Goal: Task Accomplishment & Management: Use online tool/utility

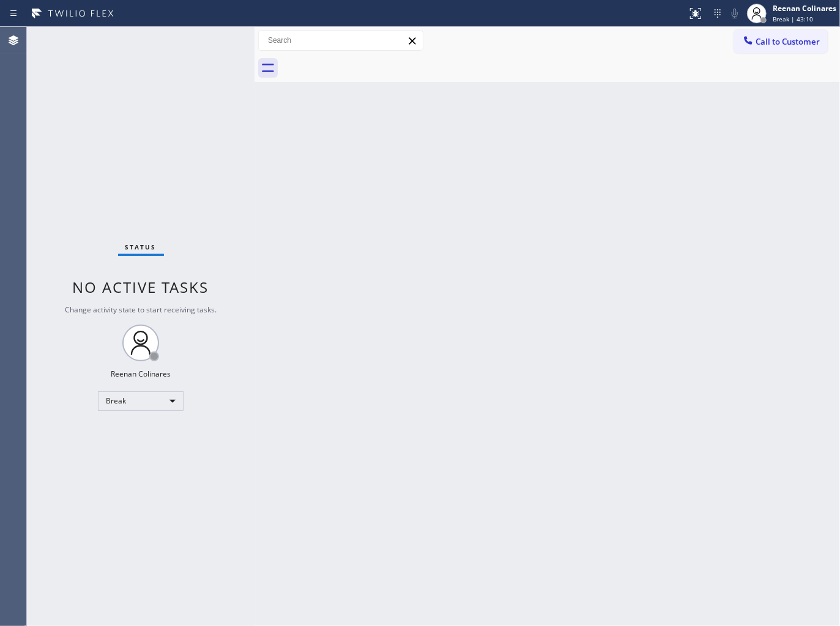
click at [781, 187] on div "Back to Dashboard Change Sender ID Customers Technicians Select a contact Outbo…" at bounding box center [546, 326] width 585 height 599
click at [553, 137] on div "Back to Dashboard Change Sender ID Customers Technicians Select a contact Outbo…" at bounding box center [546, 326] width 585 height 599
click at [789, 9] on div "Reenan Colinares" at bounding box center [804, 8] width 64 height 10
click at [763, 62] on button "Available" at bounding box center [778, 65] width 122 height 16
click at [627, 126] on div "Back to Dashboard Change Sender ID Customers Technicians Select a contact Outbo…" at bounding box center [546, 326] width 585 height 599
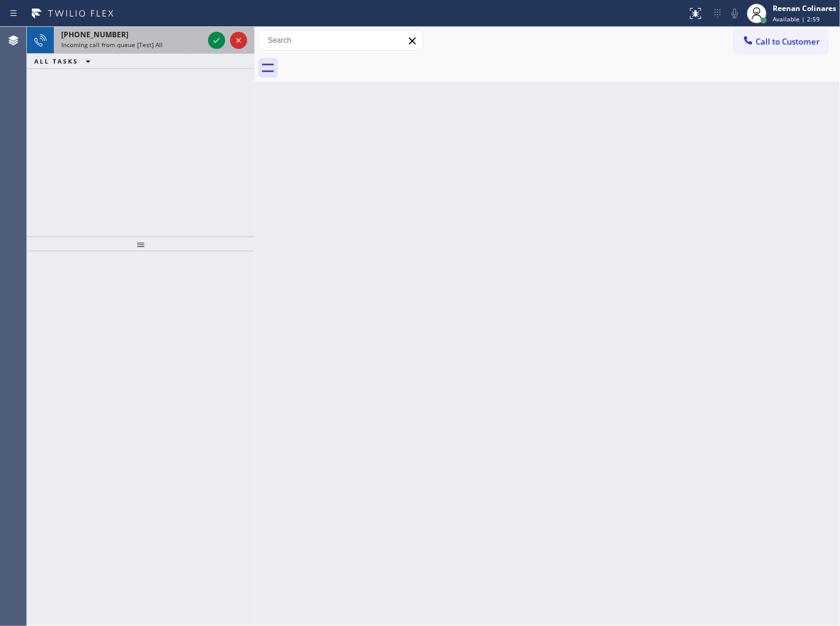
click at [181, 34] on div "[PHONE_NUMBER]" at bounding box center [132, 34] width 142 height 10
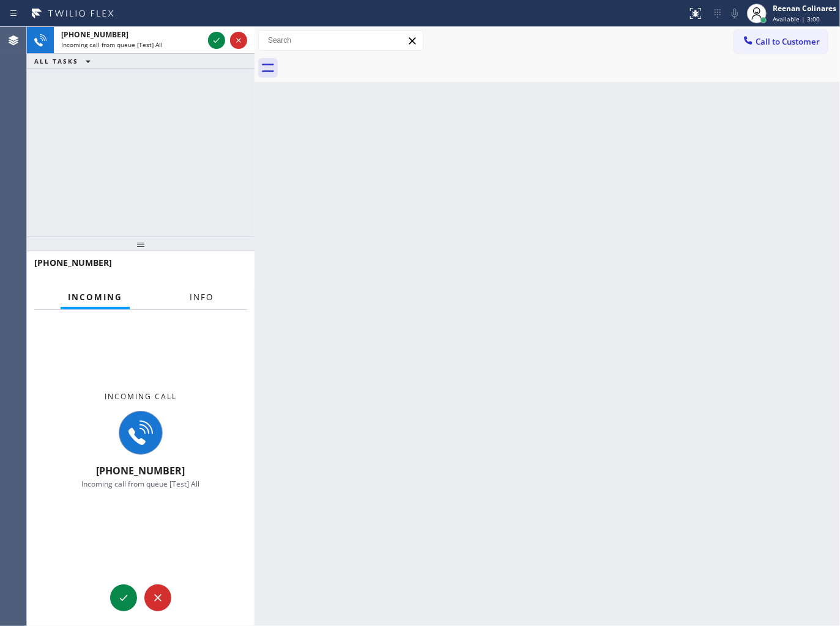
click at [200, 313] on div "Incoming call [PHONE_NUMBER] Incoming call from queue [Test] All" at bounding box center [140, 440] width 227 height 260
click at [203, 297] on span "Info" at bounding box center [202, 297] width 24 height 11
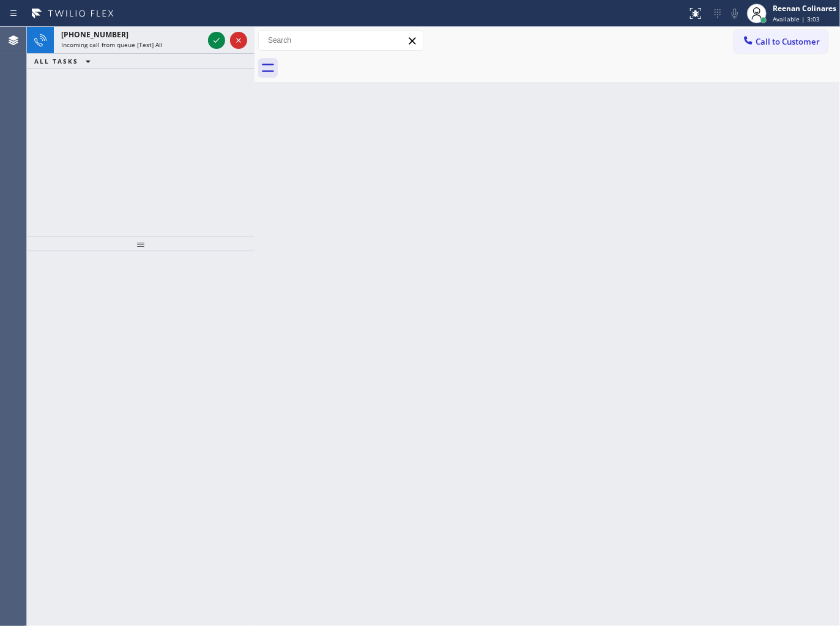
click at [166, 26] on div "Status report No issues detected If you experience an issue, please download th…" at bounding box center [420, 13] width 840 height 27
click at [166, 32] on div "[PHONE_NUMBER]" at bounding box center [132, 34] width 142 height 10
click at [168, 43] on div "Incoming call from queue Everybody" at bounding box center [132, 44] width 142 height 9
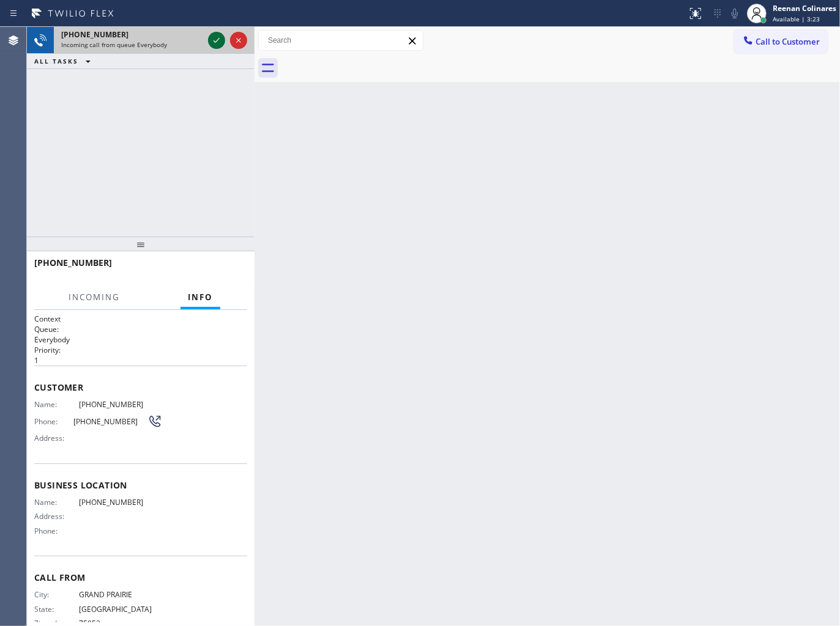
click at [215, 43] on icon at bounding box center [216, 40] width 15 height 15
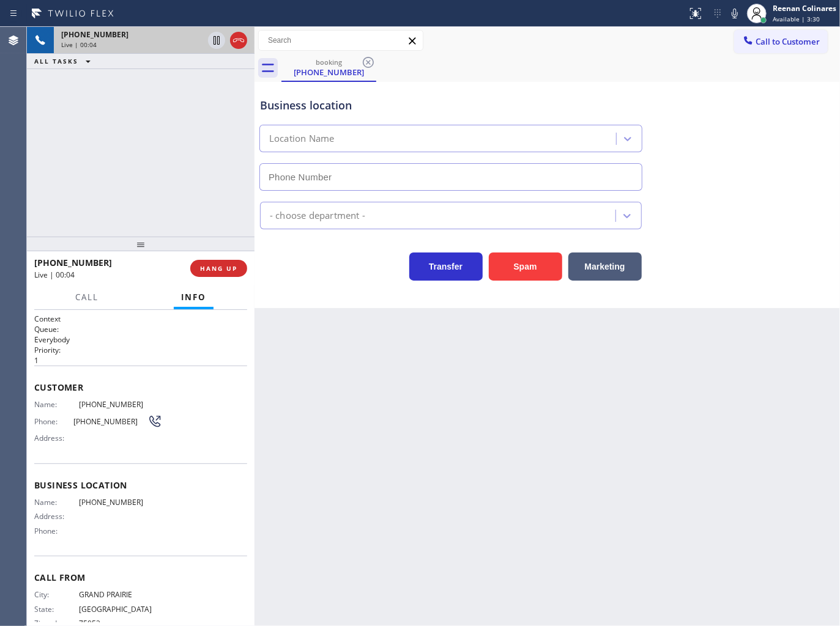
click at [747, 114] on div "Business location Location Name" at bounding box center [546, 135] width 579 height 111
click at [735, 20] on icon at bounding box center [734, 13] width 15 height 15
click at [735, 14] on icon at bounding box center [734, 14] width 6 height 10
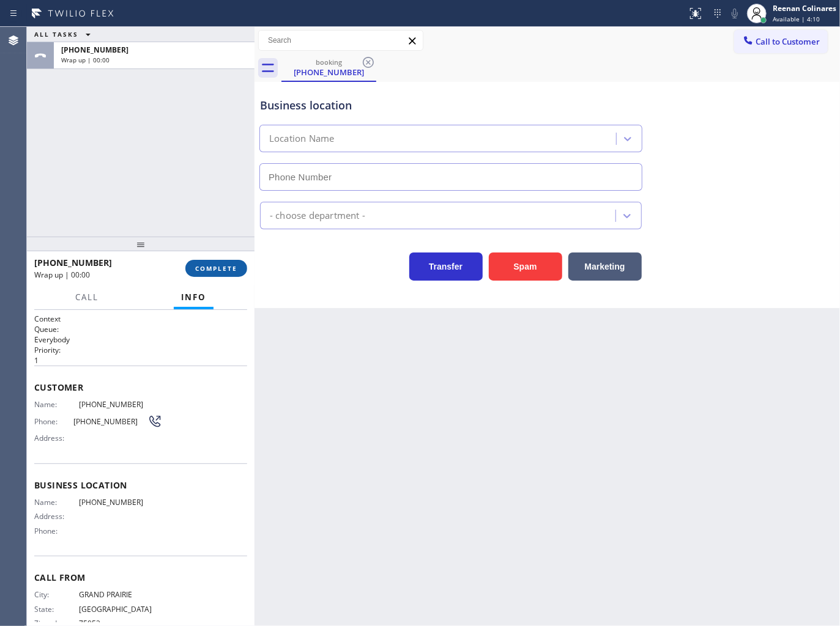
click at [228, 265] on span "COMPLETE" at bounding box center [216, 268] width 42 height 9
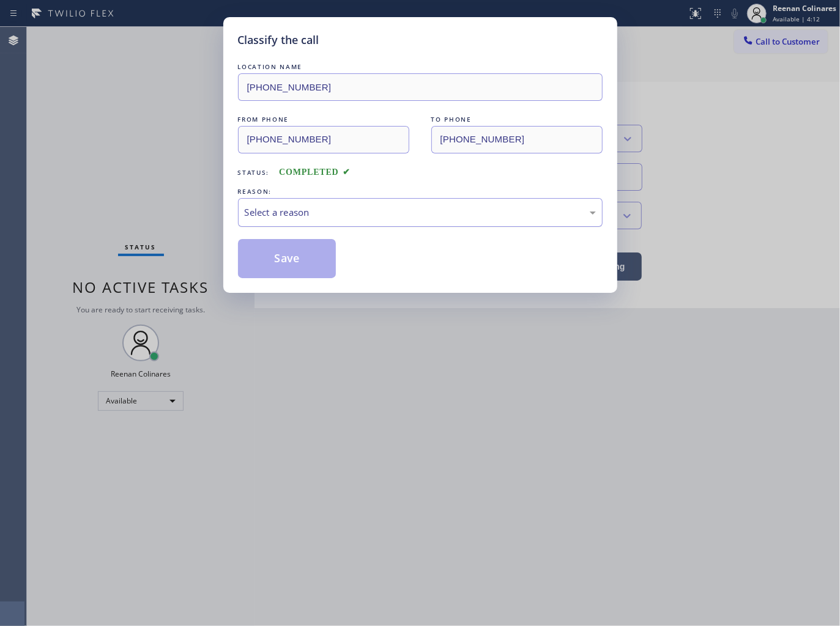
click at [330, 214] on div "Select a reason" at bounding box center [420, 212] width 351 height 14
click at [289, 265] on button "Save" at bounding box center [287, 258] width 98 height 39
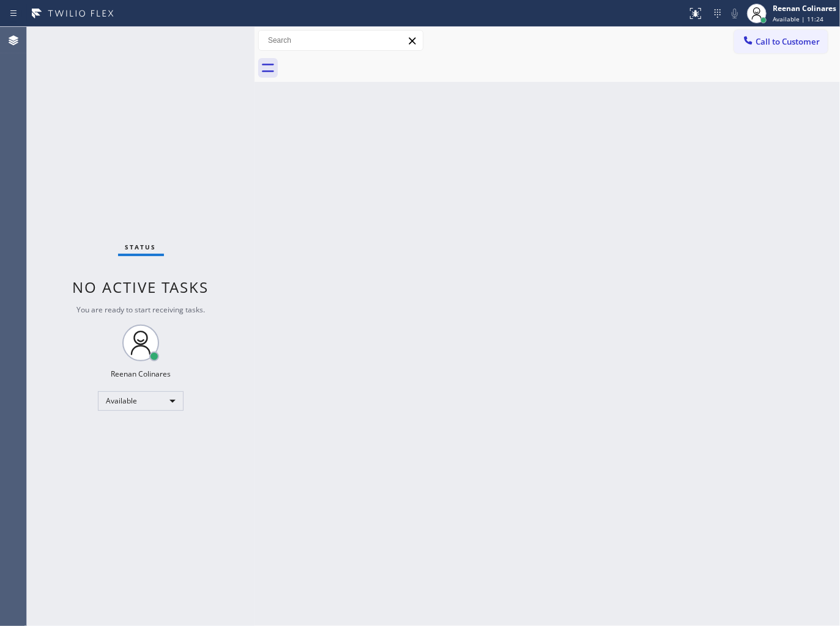
click at [130, 40] on div "Status No active tasks You are ready to start receiving tasks. Reenan Colinares…" at bounding box center [140, 326] width 227 height 599
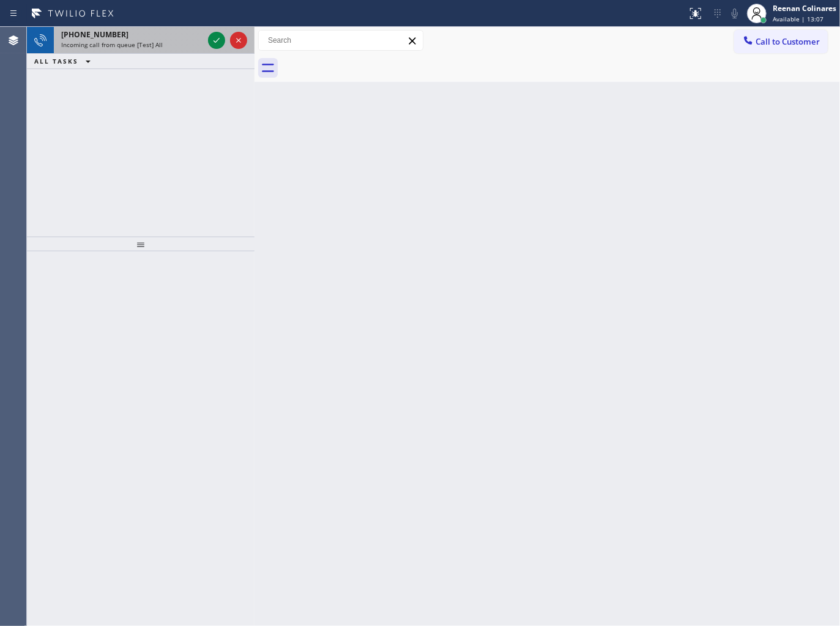
click at [157, 41] on span "Incoming call from queue [Test] All" at bounding box center [112, 44] width 102 height 9
click at [168, 40] on div "Incoming call from queue Everybody" at bounding box center [132, 44] width 142 height 9
click at [175, 43] on div "Incoming call from queue Everybody" at bounding box center [132, 44] width 142 height 9
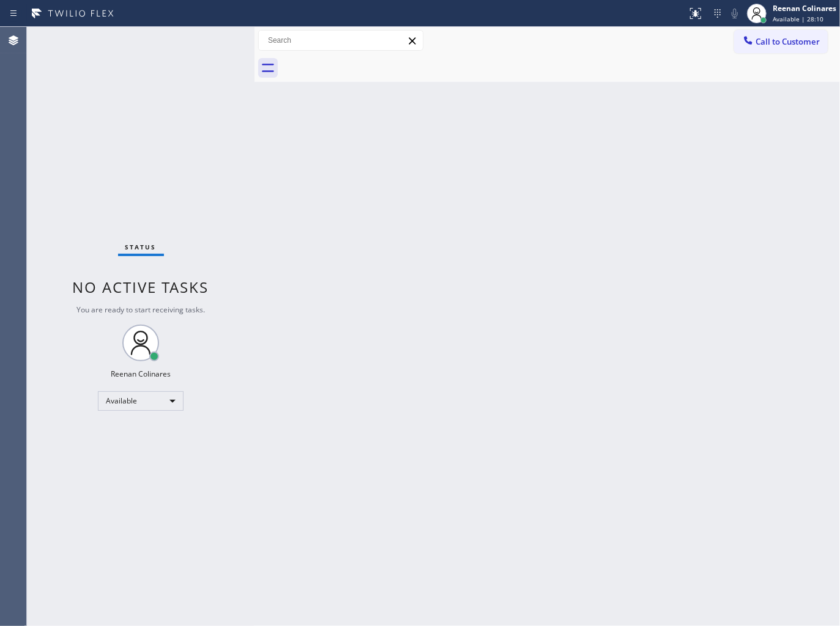
click at [496, 197] on div "Back to Dashboard Change Sender ID Customers Technicians Select a contact Outbo…" at bounding box center [546, 326] width 585 height 599
click at [135, 394] on div "Available" at bounding box center [141, 401] width 86 height 20
click at [124, 463] on li "Break" at bounding box center [139, 463] width 83 height 15
click at [778, 22] on span "Break | 1:41" at bounding box center [790, 19] width 37 height 9
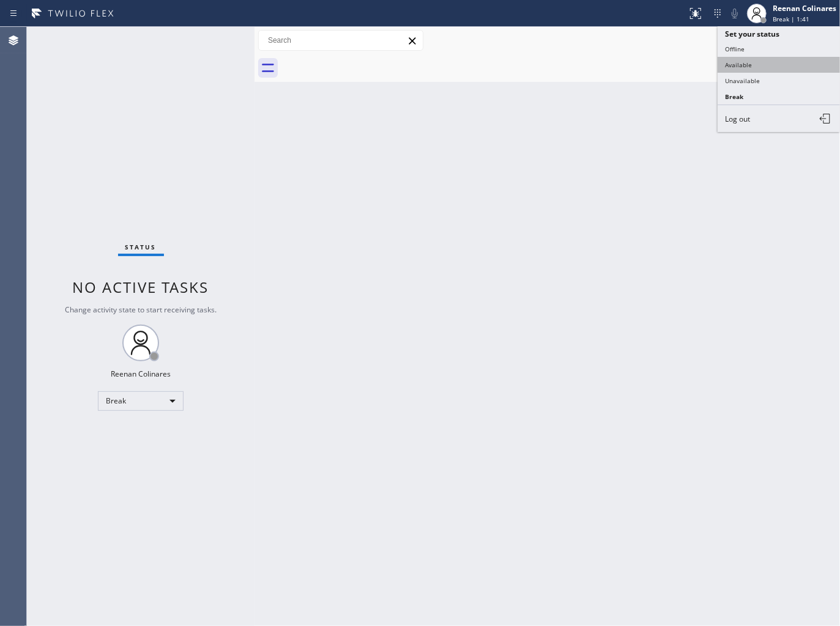
click at [755, 62] on button "Available" at bounding box center [778, 65] width 122 height 16
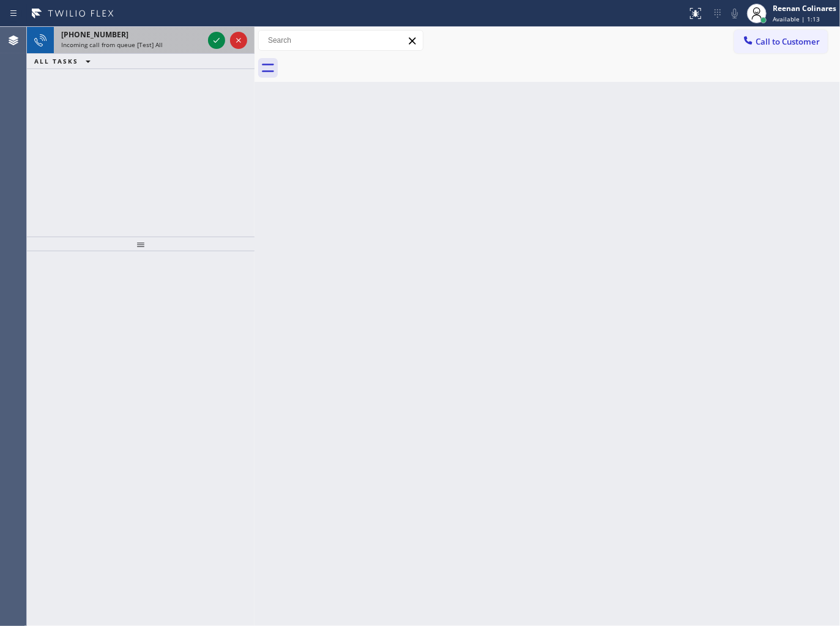
click at [138, 45] on span "Incoming call from queue [Test] All" at bounding box center [112, 44] width 102 height 9
click at [168, 31] on div "[PHONE_NUMBER]" at bounding box center [132, 34] width 142 height 10
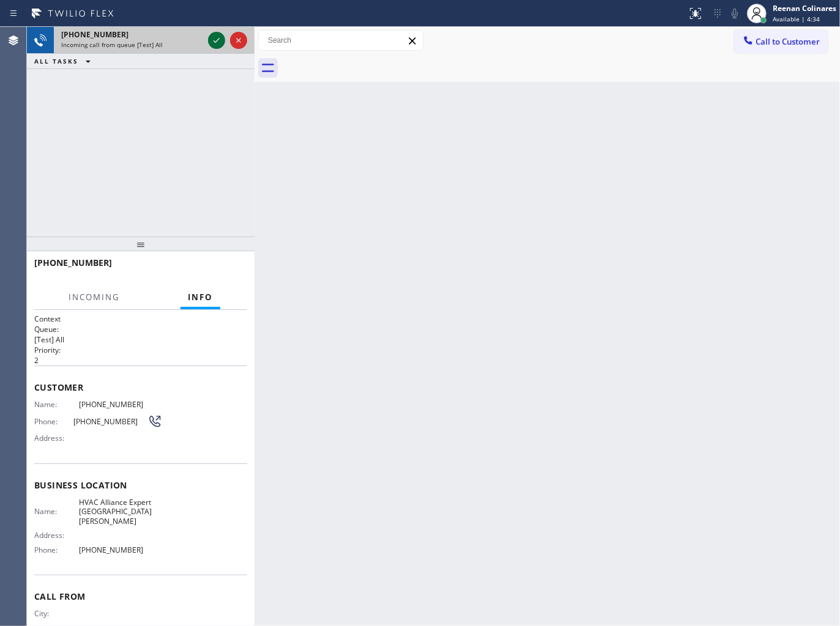
click at [216, 39] on icon at bounding box center [216, 40] width 15 height 15
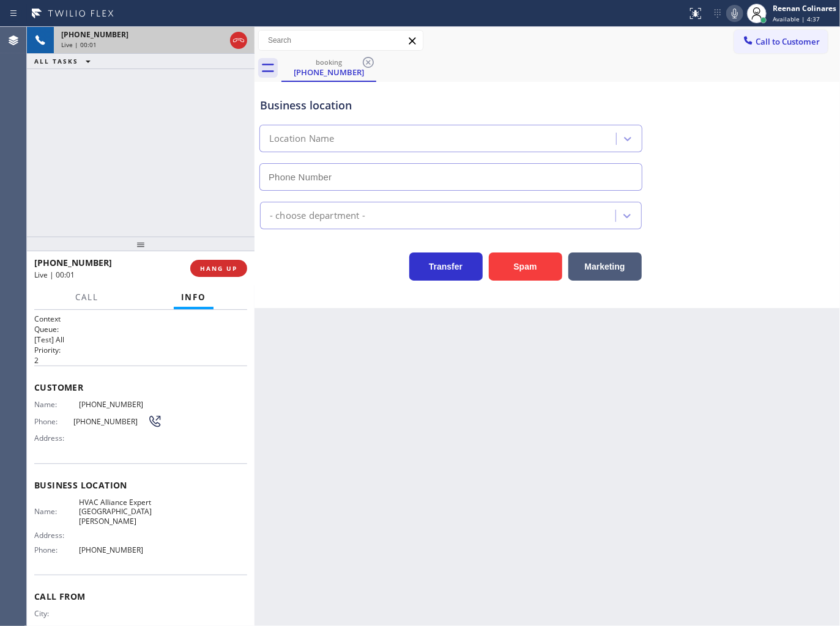
type input "[PHONE_NUMBER]"
click at [737, 18] on icon at bounding box center [734, 13] width 15 height 15
click at [735, 13] on icon at bounding box center [734, 14] width 6 height 10
click at [736, 11] on icon at bounding box center [734, 13] width 15 height 15
drag, startPoint x: 609, startPoint y: 265, endPoint x: 830, endPoint y: 65, distance: 297.8
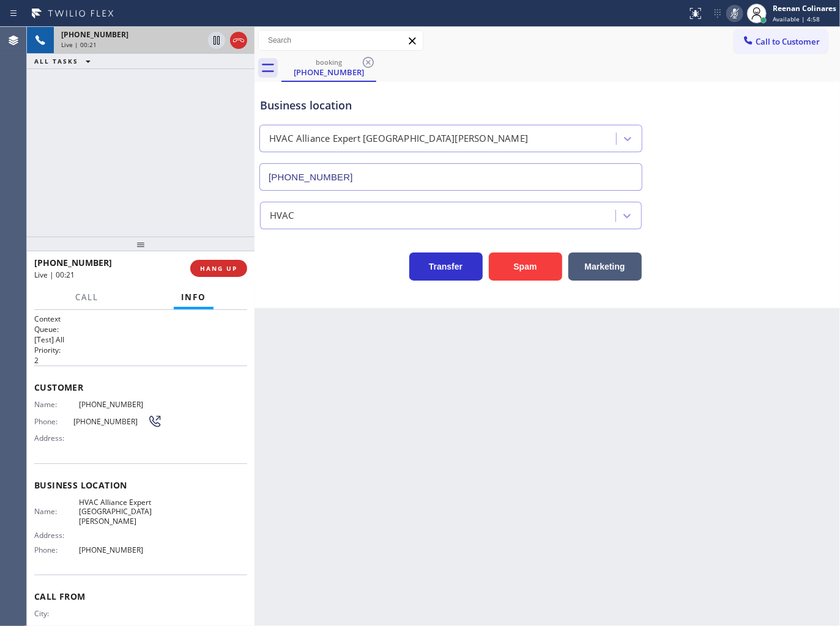
click at [618, 265] on button "Marketing" at bounding box center [604, 267] width 73 height 28
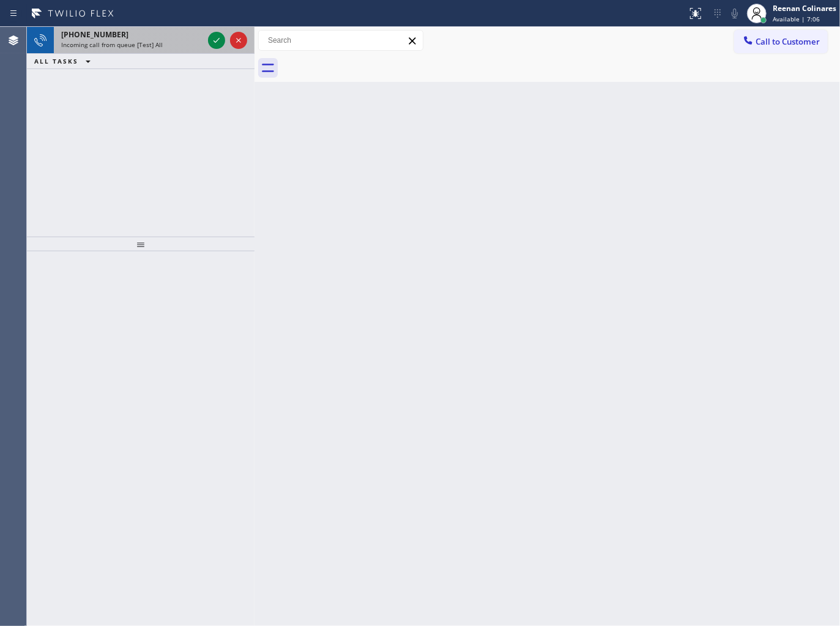
click at [149, 43] on span "Incoming call from queue [Test] All" at bounding box center [112, 44] width 102 height 9
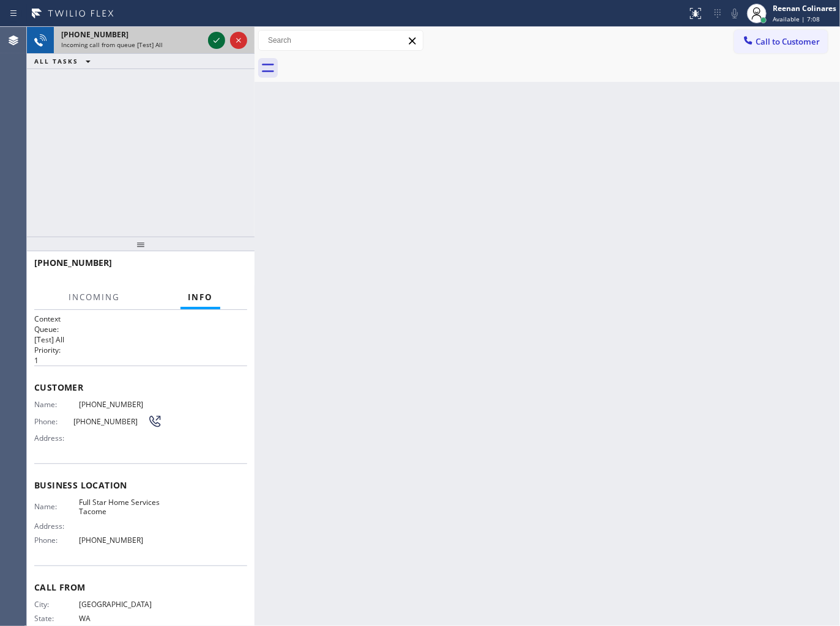
click at [212, 45] on icon at bounding box center [216, 40] width 15 height 15
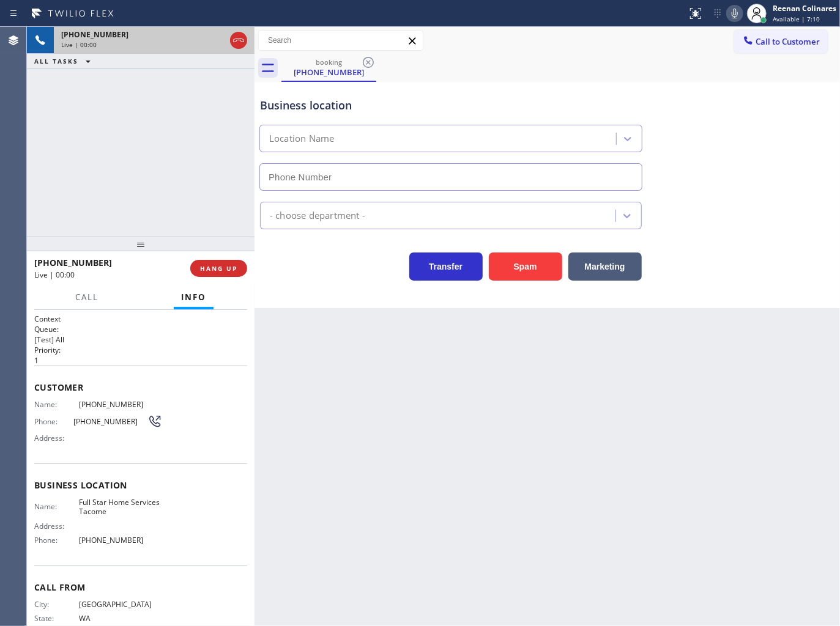
type input "[PHONE_NUMBER]"
click at [534, 267] on button "Spam" at bounding box center [525, 267] width 73 height 28
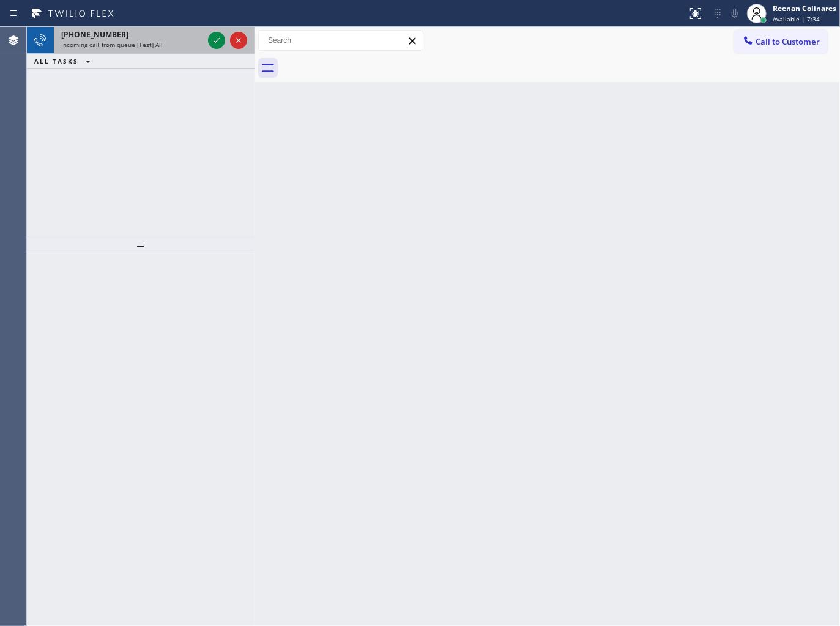
click at [168, 40] on div "Incoming call from queue [Test] All" at bounding box center [132, 44] width 142 height 9
click at [150, 38] on div "[PHONE_NUMBER]" at bounding box center [132, 34] width 142 height 10
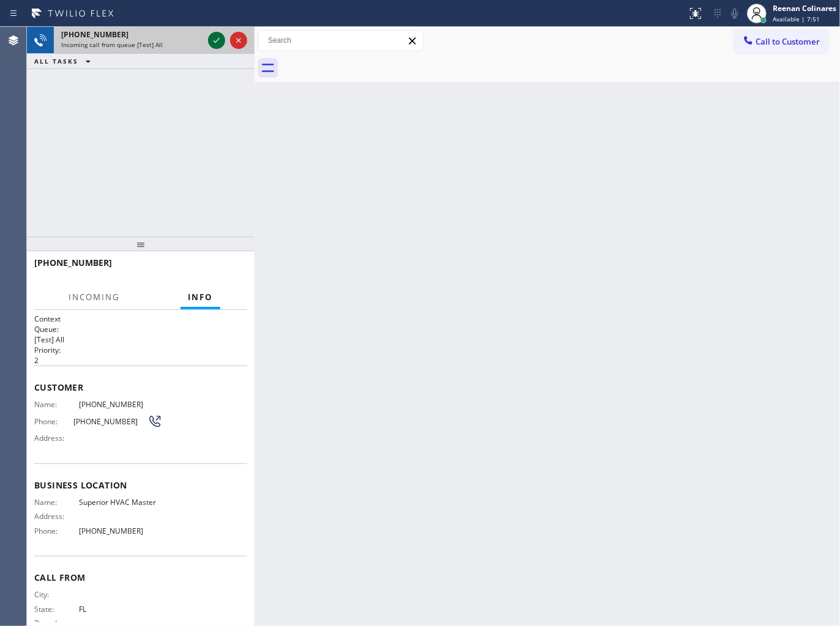
click at [212, 39] on icon at bounding box center [216, 40] width 15 height 15
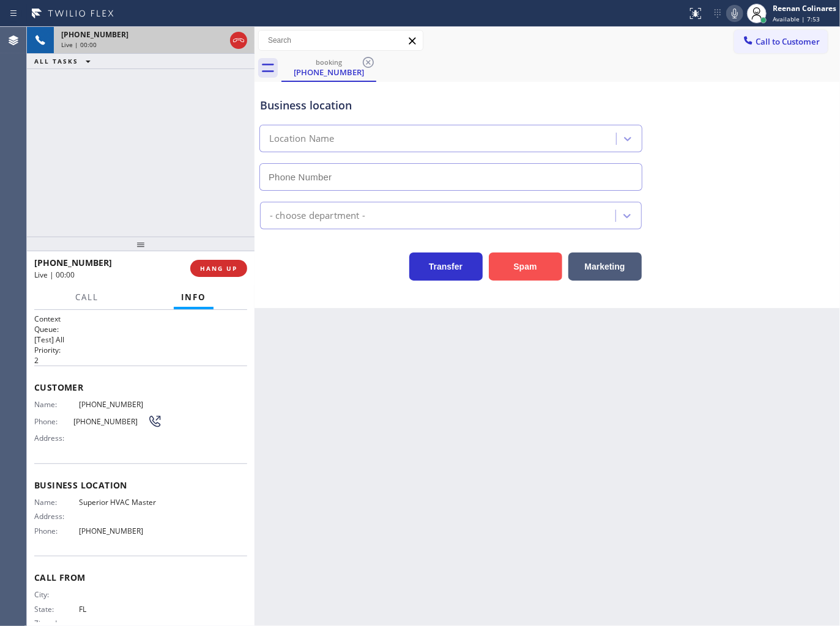
type input "[PHONE_NUMBER]"
drag, startPoint x: 522, startPoint y: 270, endPoint x: 836, endPoint y: 43, distance: 388.1
click at [527, 267] on button "Spam" at bounding box center [525, 267] width 73 height 28
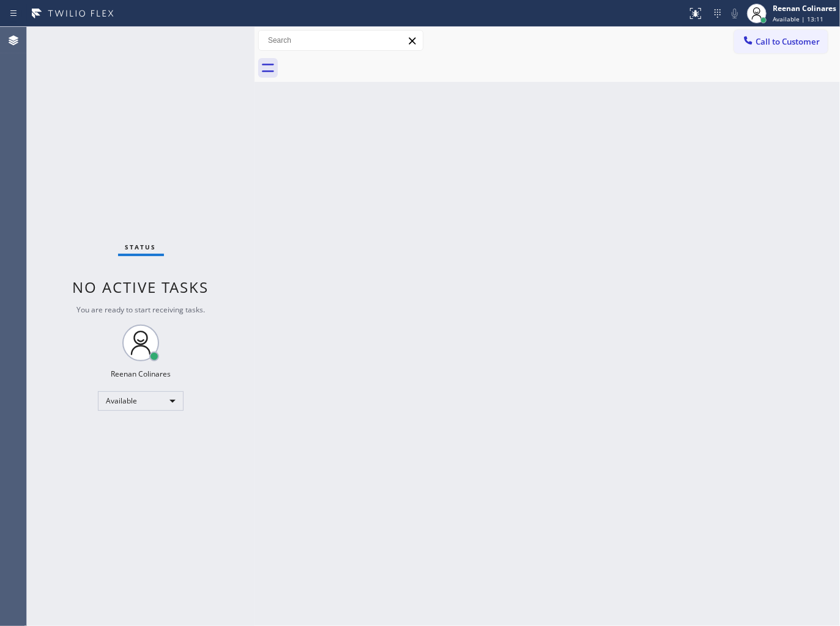
click at [514, 142] on div "Back to Dashboard Change Sender ID Customers Technicians Select a contact Outbo…" at bounding box center [546, 326] width 585 height 599
click at [157, 79] on div "Status No active tasks You are ready to start receiving tasks. Reenan Colinares…" at bounding box center [140, 326] width 227 height 599
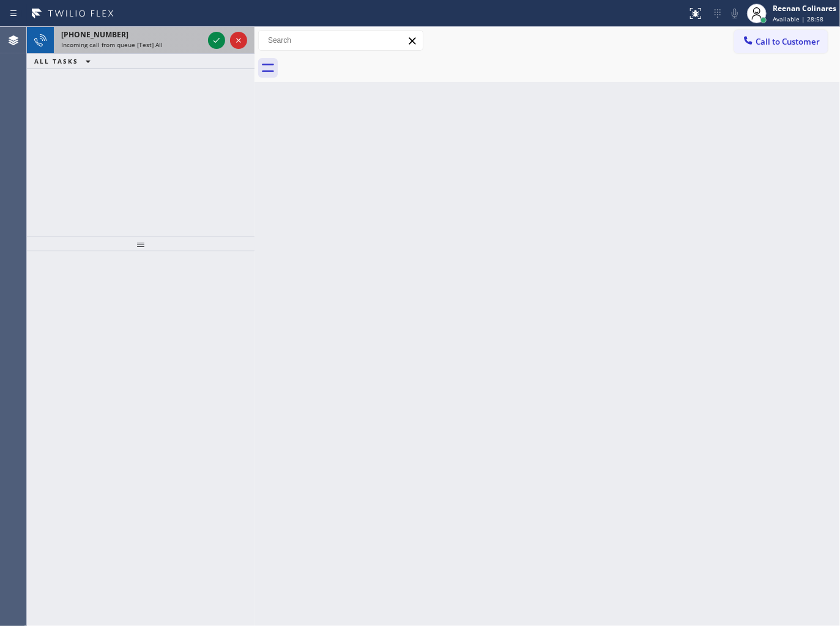
click at [178, 48] on div "Incoming call from queue [Test] All" at bounding box center [132, 44] width 142 height 9
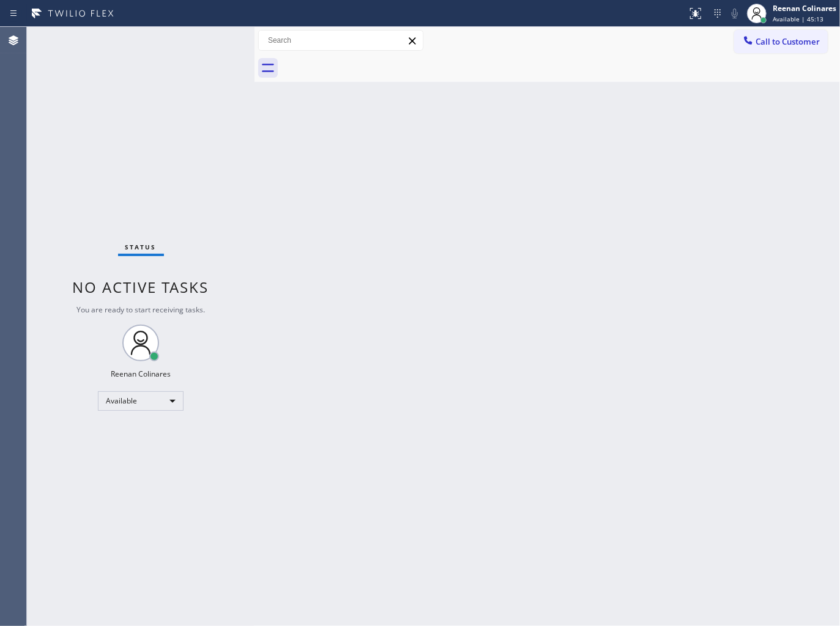
click at [485, 160] on div "Back to Dashboard Change Sender ID Customers Technicians Select a contact Outbo…" at bounding box center [546, 326] width 585 height 599
drag, startPoint x: 622, startPoint y: 119, endPoint x: 620, endPoint y: 108, distance: 11.2
click at [622, 119] on div "Back to Dashboard Change Sender ID Customers Technicians Select a contact Outbo…" at bounding box center [546, 326] width 585 height 599
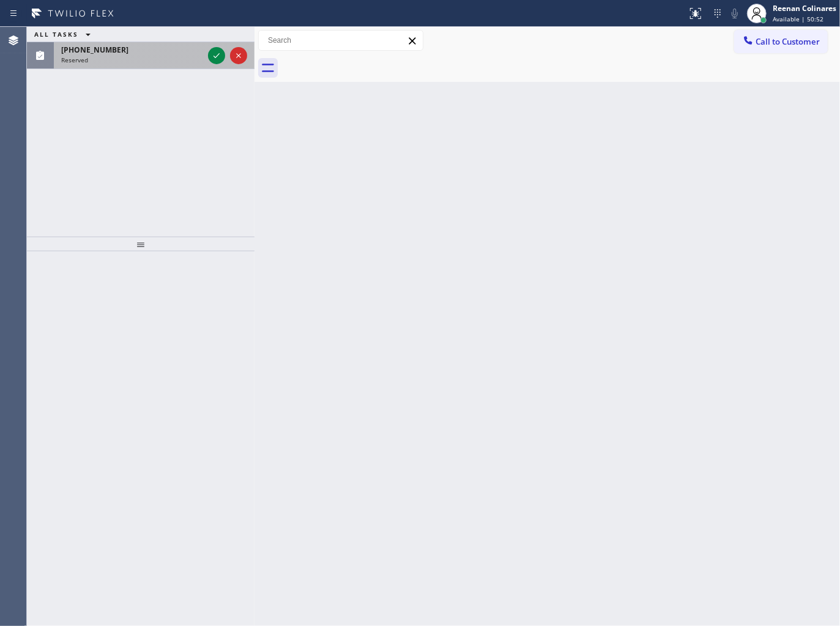
click at [182, 61] on div "Reserved" at bounding box center [132, 60] width 142 height 9
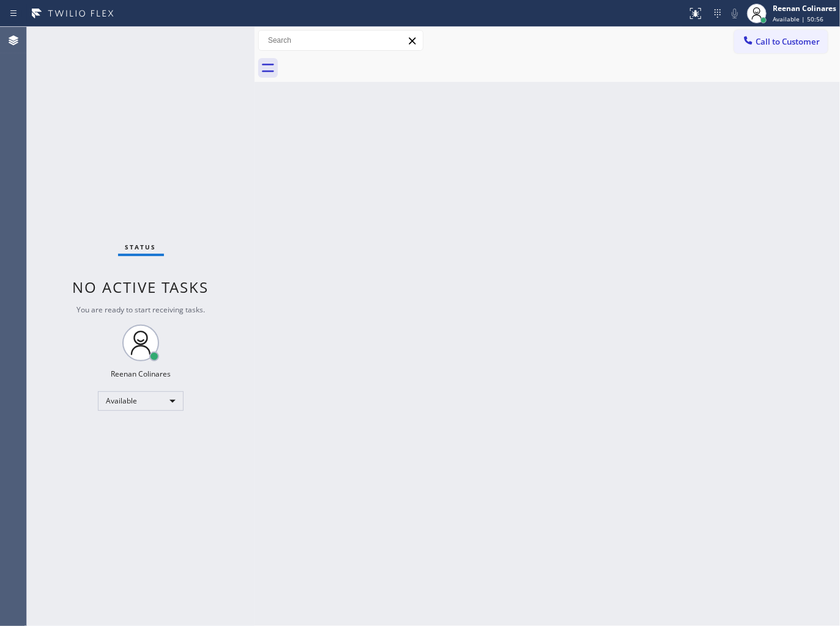
click at [468, 94] on div "Back to Dashboard Change Sender ID Customers Technicians Select a contact Outbo…" at bounding box center [546, 326] width 585 height 599
click at [605, 125] on div "Back to Dashboard Change Sender ID Customers Technicians Select a contact Outbo…" at bounding box center [546, 326] width 585 height 599
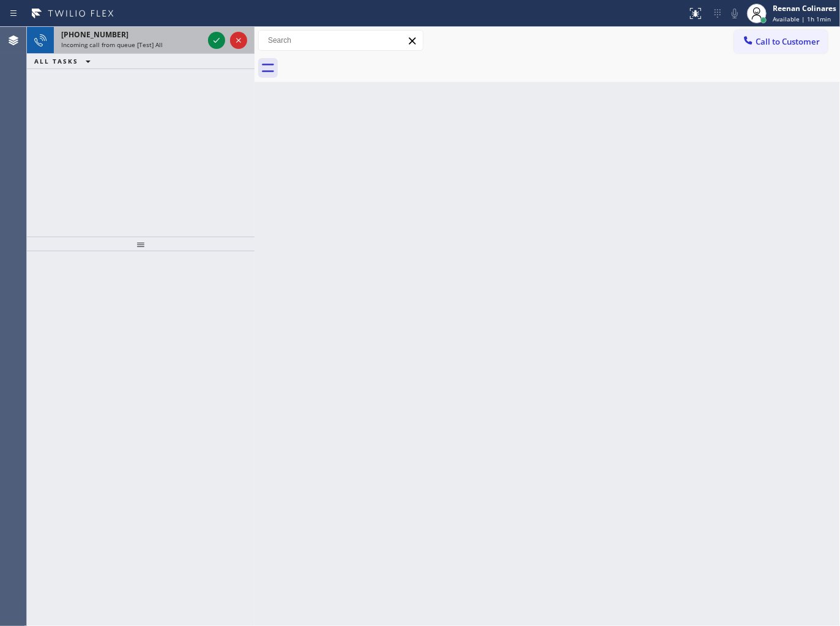
click at [168, 50] on div "[PHONE_NUMBER] Incoming call from queue [Test] All" at bounding box center [130, 40] width 152 height 27
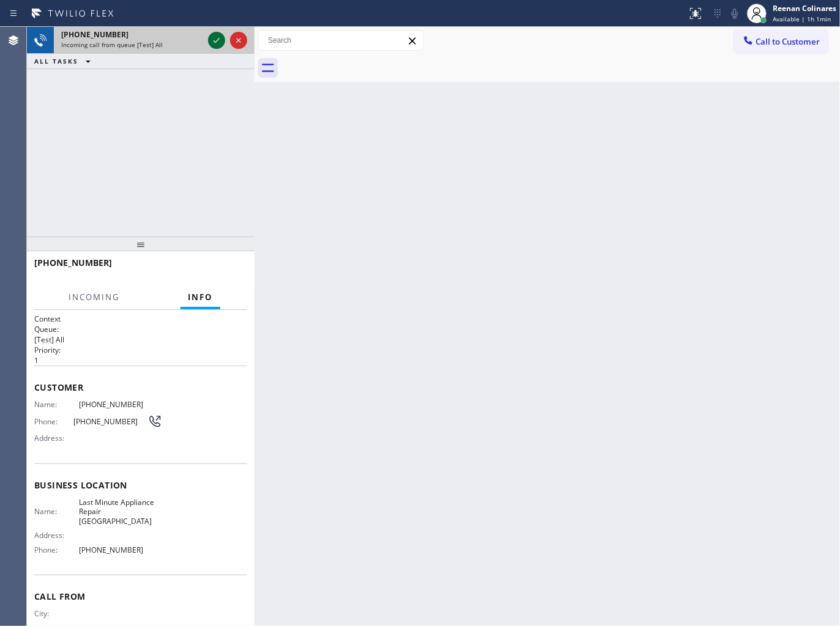
click at [212, 42] on icon at bounding box center [216, 40] width 15 height 15
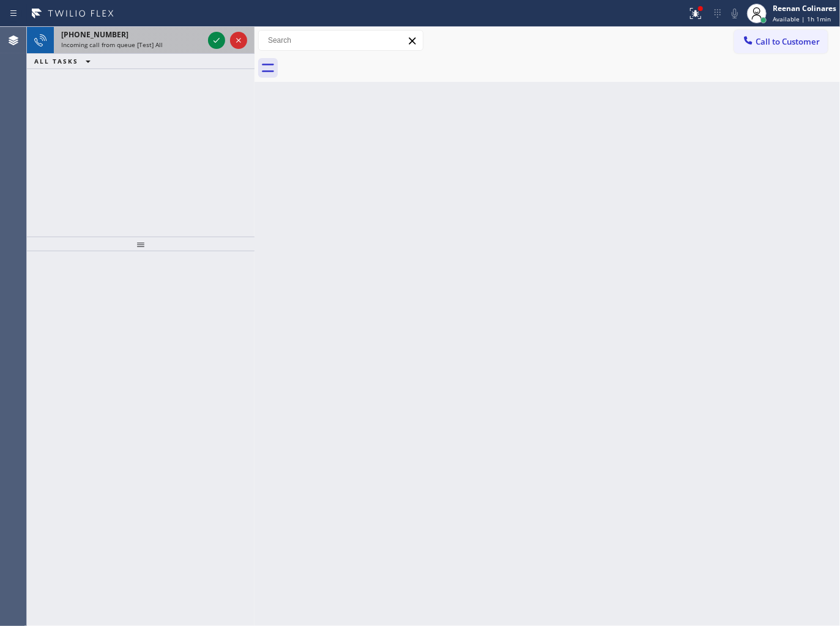
click at [184, 52] on div "[PHONE_NUMBER] Incoming call from queue [Test] All" at bounding box center [130, 40] width 152 height 27
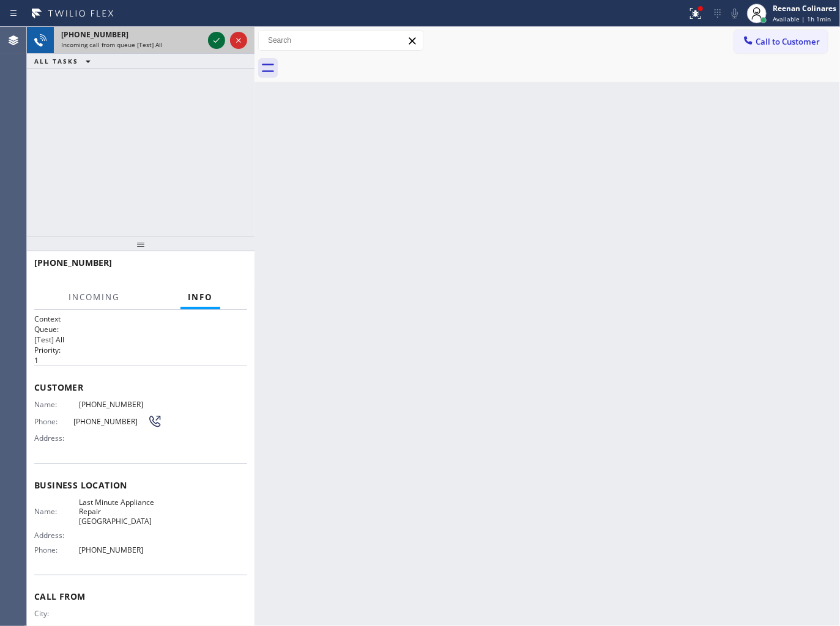
click at [213, 39] on icon at bounding box center [216, 40] width 15 height 15
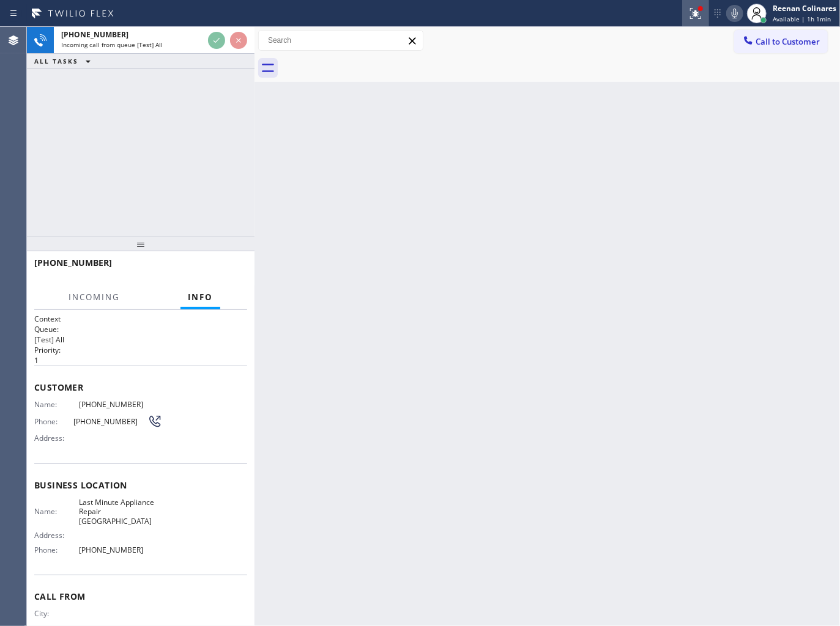
click at [690, 10] on icon at bounding box center [693, 12] width 7 height 9
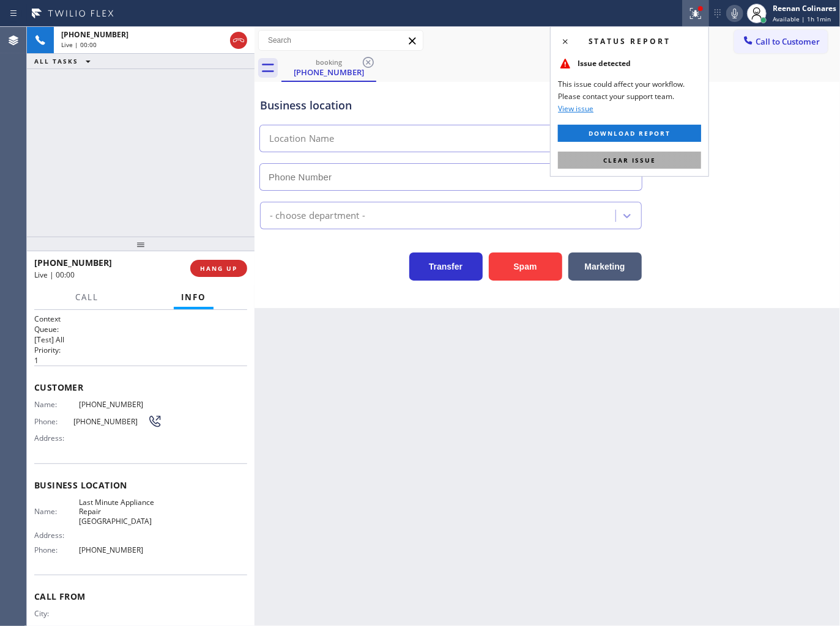
click at [637, 159] on span "Clear issue" at bounding box center [629, 160] width 53 height 9
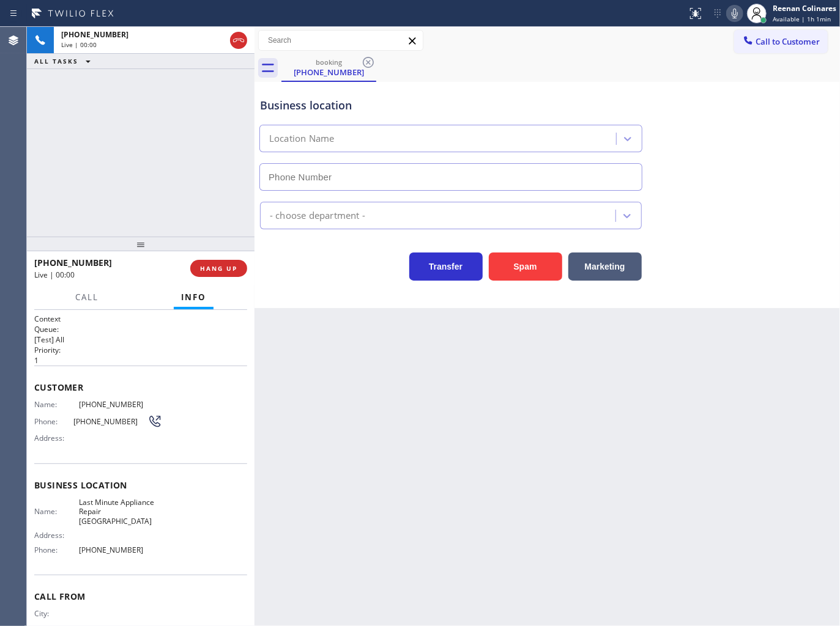
type input "[PHONE_NUMBER]"
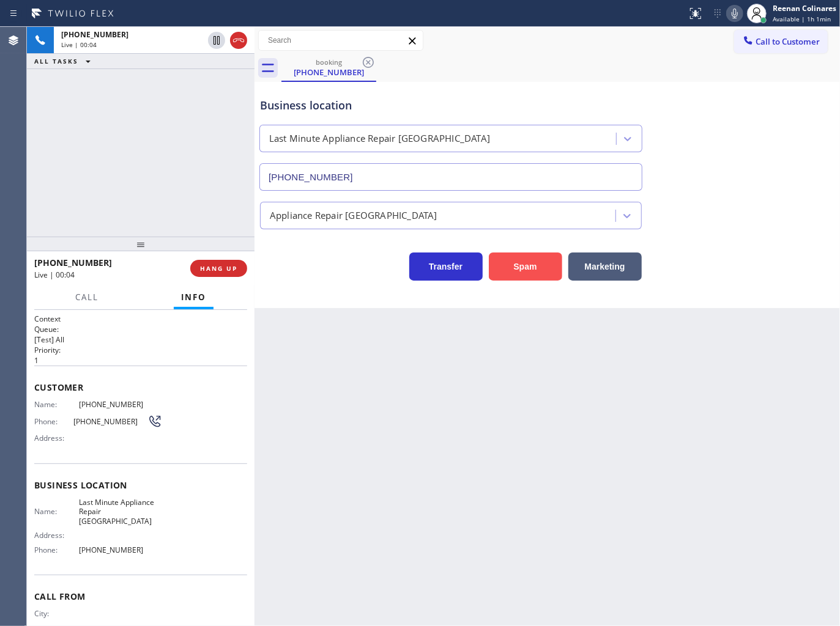
click at [526, 270] on button "Spam" at bounding box center [525, 267] width 73 height 28
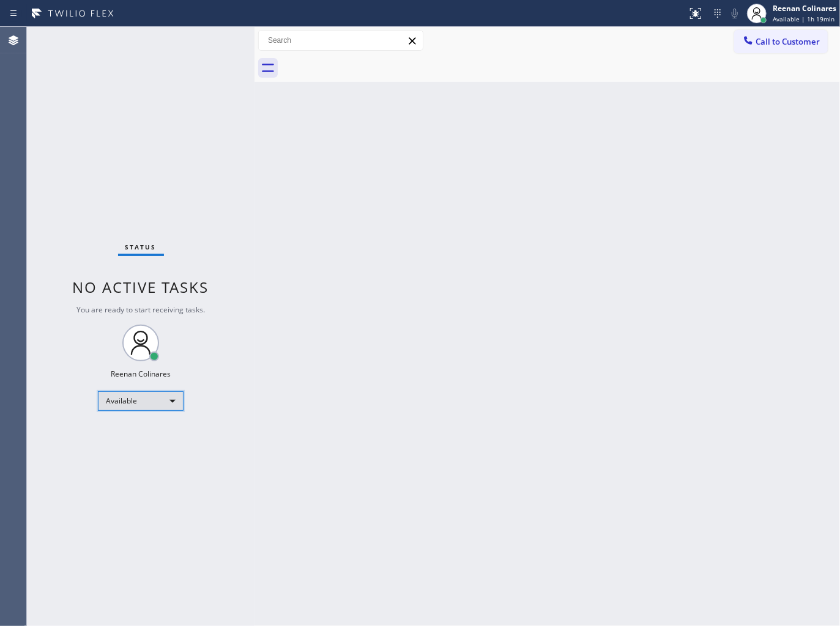
click at [142, 394] on div "Available" at bounding box center [141, 401] width 86 height 20
click at [124, 455] on li "Unavailable" at bounding box center [139, 448] width 83 height 15
click at [791, 15] on span "Unavailable | 2s" at bounding box center [796, 19] width 49 height 9
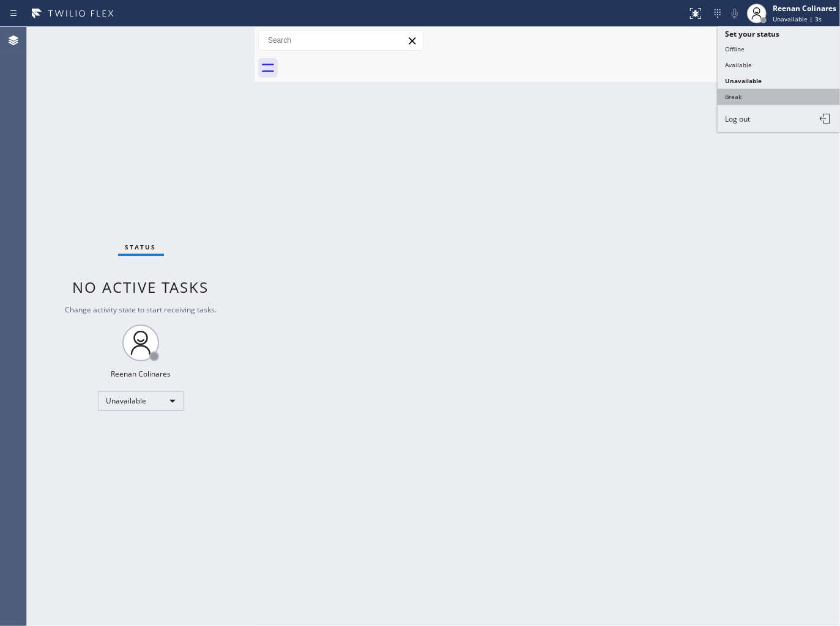
click at [745, 98] on button "Break" at bounding box center [778, 97] width 122 height 16
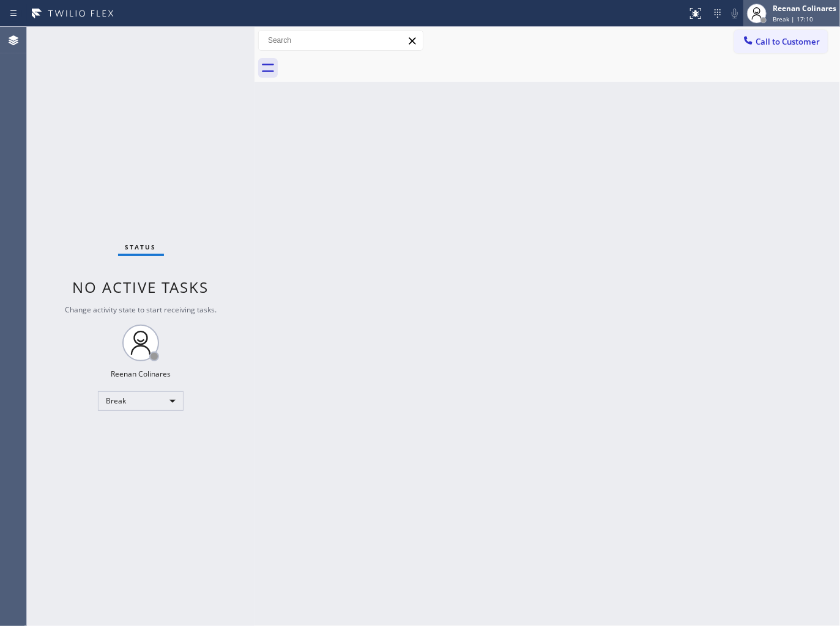
click at [803, 21] on span "Break | 17:10" at bounding box center [792, 19] width 40 height 9
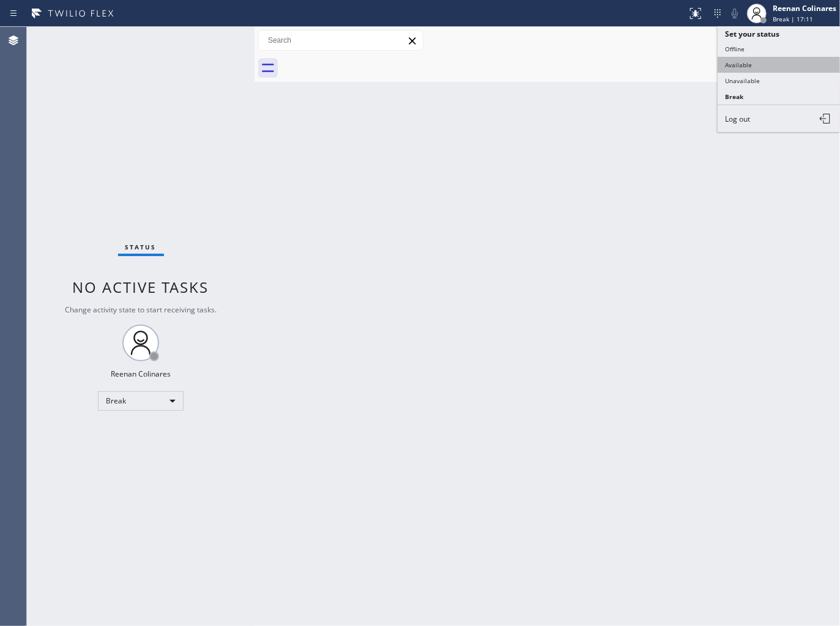
click at [739, 66] on button "Available" at bounding box center [778, 65] width 122 height 16
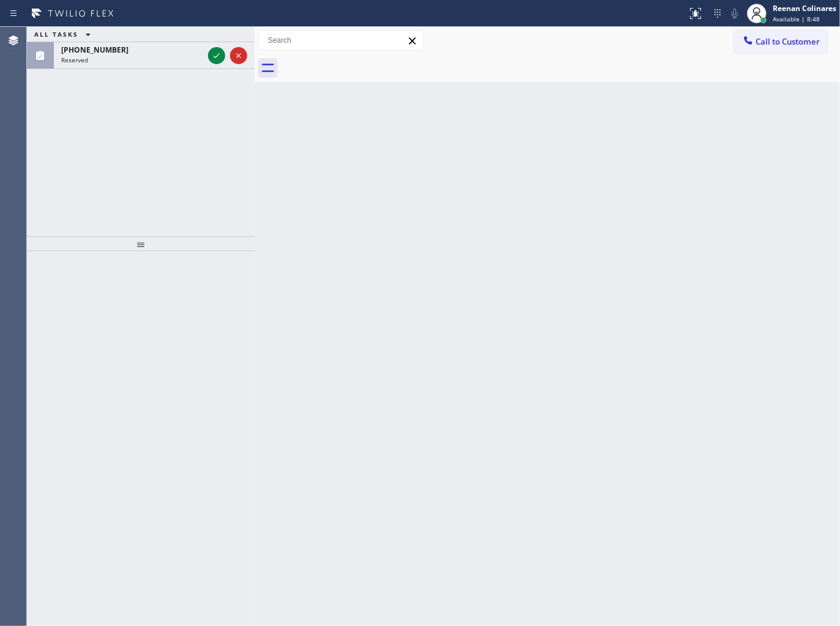
click at [163, 37] on div "ALL TASKS ALL TASKS ACTIVE TASKS TASKS IN WRAP UP" at bounding box center [140, 34] width 227 height 15
click at [157, 50] on div "[PHONE_NUMBER]" at bounding box center [132, 50] width 142 height 10
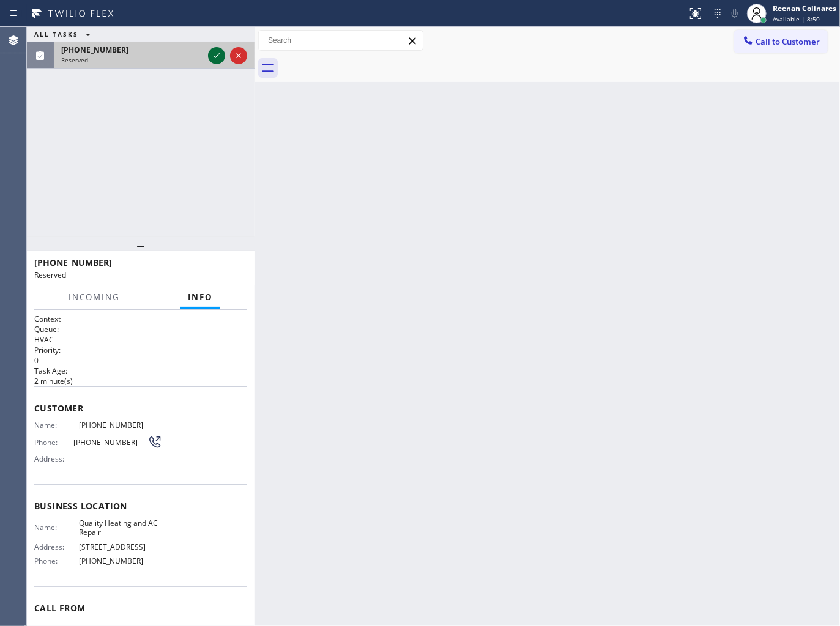
click at [213, 60] on icon at bounding box center [216, 55] width 15 height 15
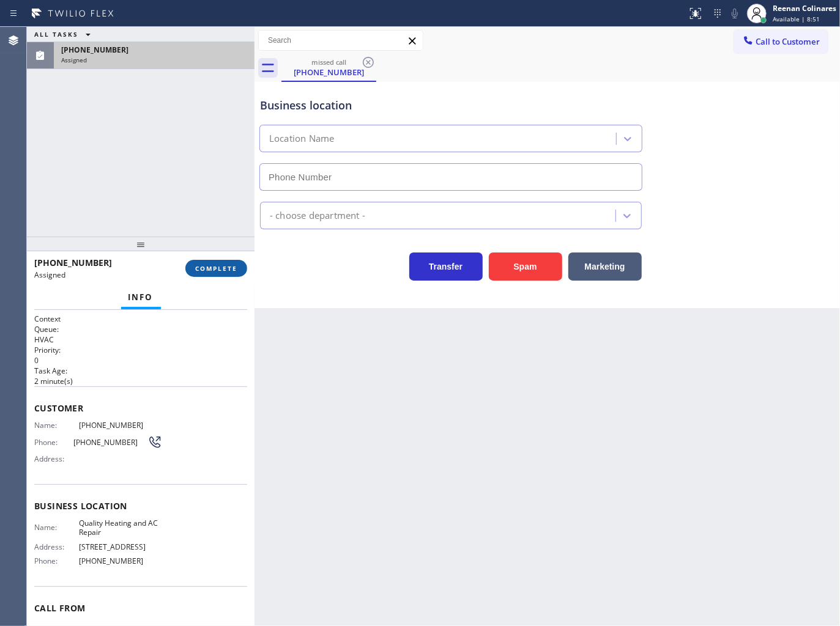
type input "[PHONE_NUMBER]"
click at [216, 264] on span "COMPLETE" at bounding box center [216, 268] width 42 height 9
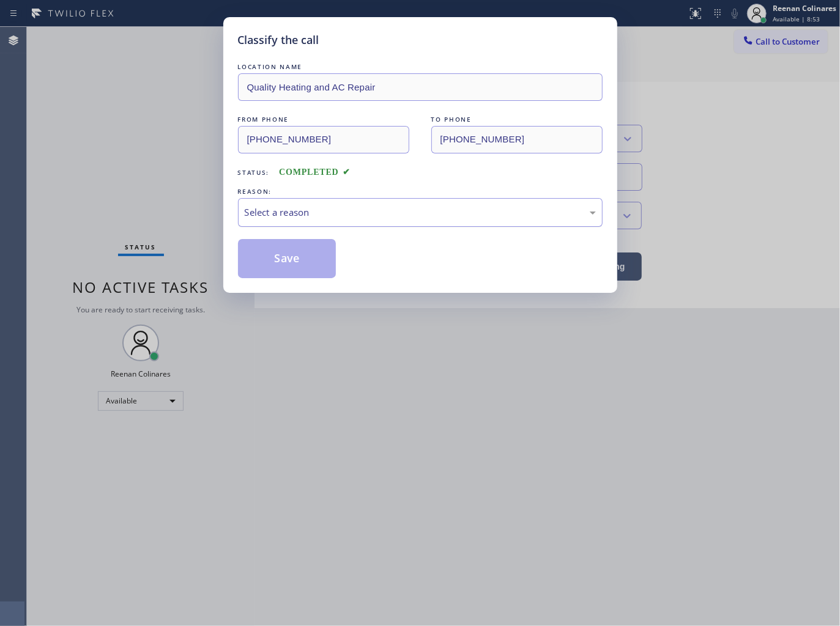
click at [278, 215] on div "Select a reason" at bounding box center [420, 212] width 351 height 14
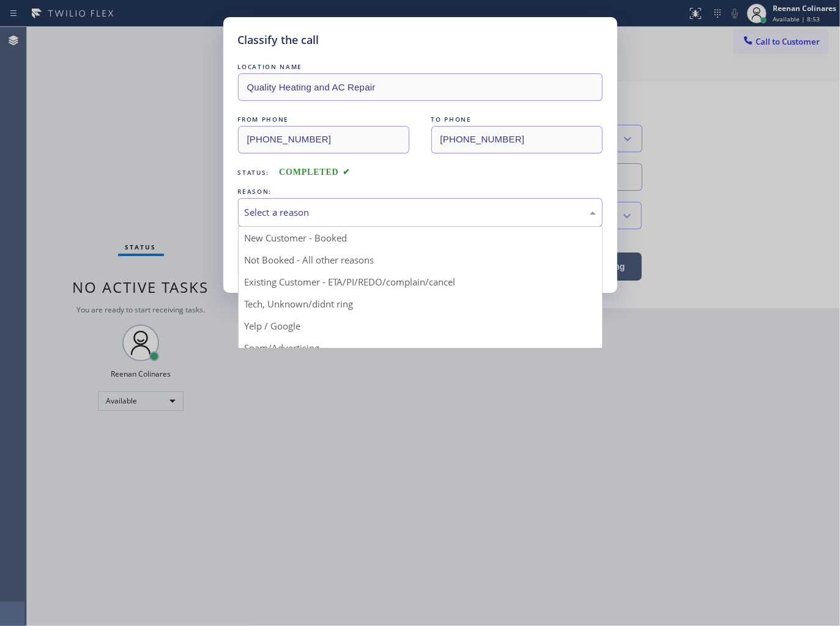
drag, startPoint x: 260, startPoint y: 303, endPoint x: 273, endPoint y: 259, distance: 46.0
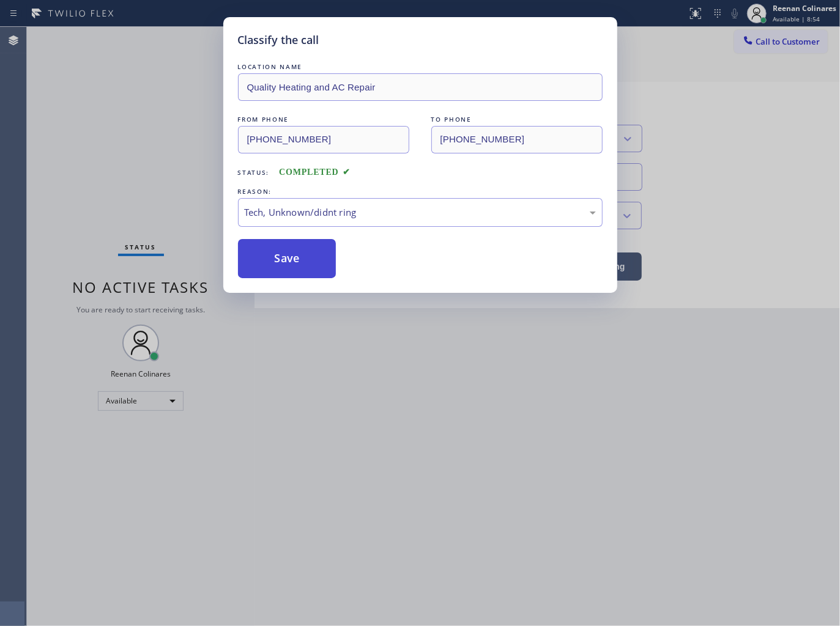
click at [273, 257] on button "Save" at bounding box center [287, 258] width 98 height 39
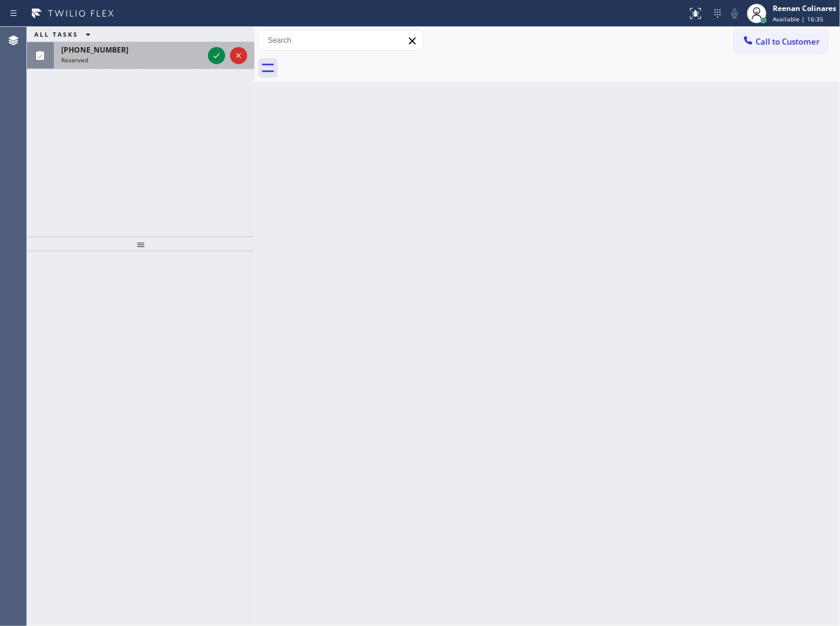
drag, startPoint x: 172, startPoint y: 61, endPoint x: 226, endPoint y: 56, distance: 54.0
click at [176, 61] on div "Reserved" at bounding box center [132, 60] width 142 height 9
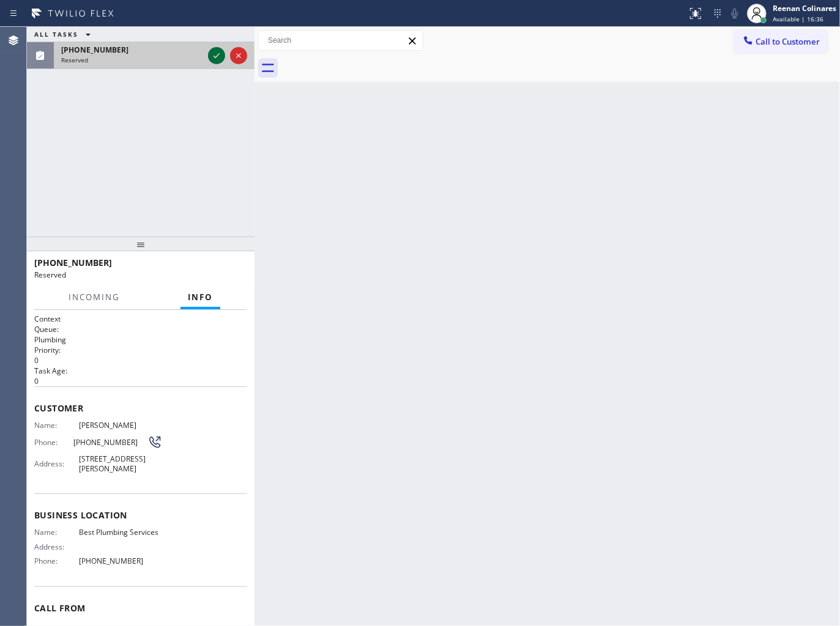
click at [218, 58] on icon at bounding box center [216, 55] width 15 height 15
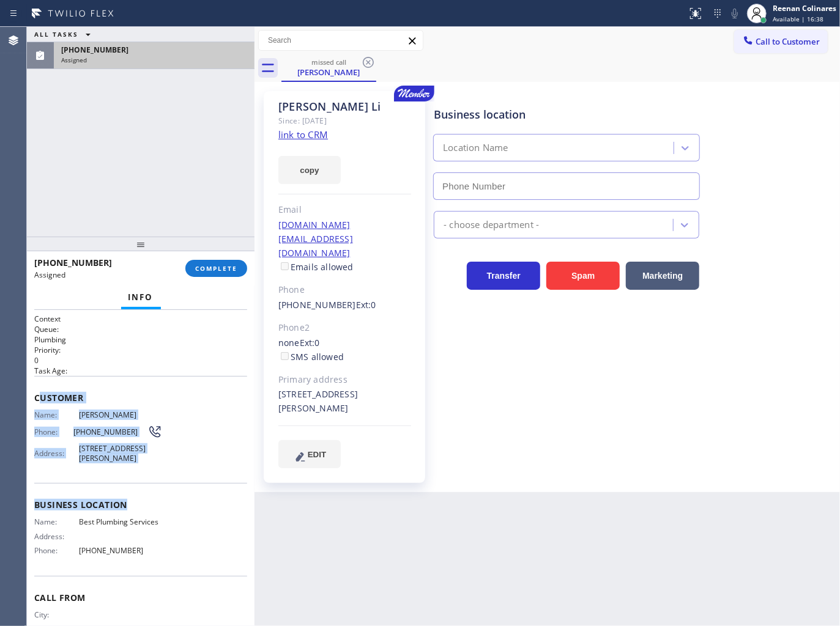
type input "[PHONE_NUMBER]"
drag, startPoint x: 39, startPoint y: 392, endPoint x: 173, endPoint y: 559, distance: 214.9
click at [173, 559] on div "Context Queue: Plumbing Priority: 0 Task Age: Customer Name: [PERSON_NAME] Phon…" at bounding box center [140, 491] width 213 height 355
copy div "ustomer Name: [PERSON_NAME] Phone: [PHONE_NUMBER] Address: [STREET_ADDRESS][PER…"
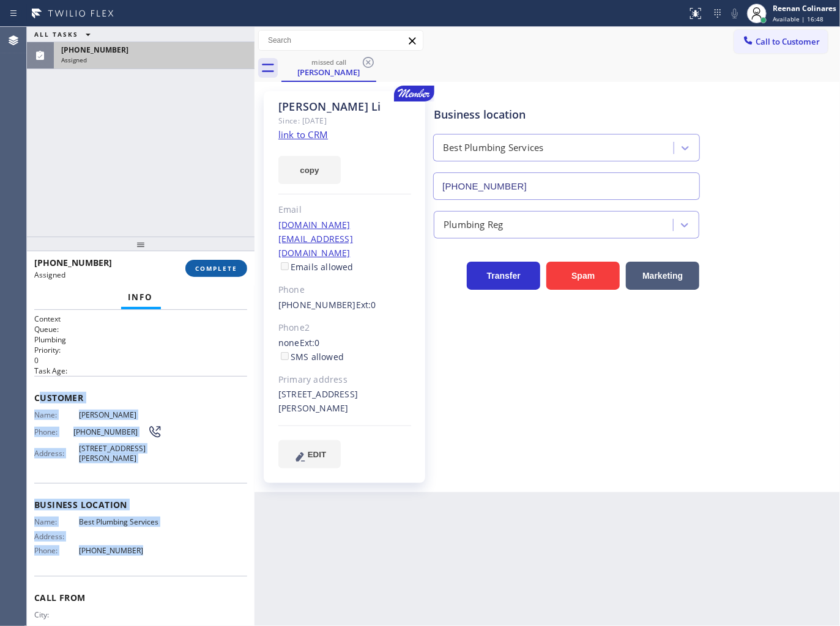
click at [229, 273] on button "COMPLETE" at bounding box center [216, 268] width 62 height 17
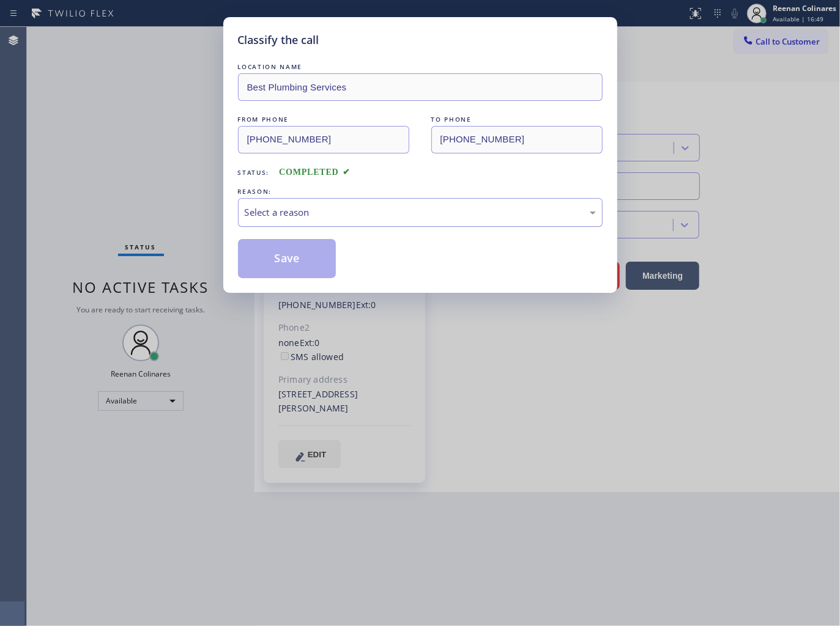
click at [288, 223] on div "Select a reason" at bounding box center [420, 212] width 364 height 29
click at [276, 254] on button "Save" at bounding box center [287, 258] width 98 height 39
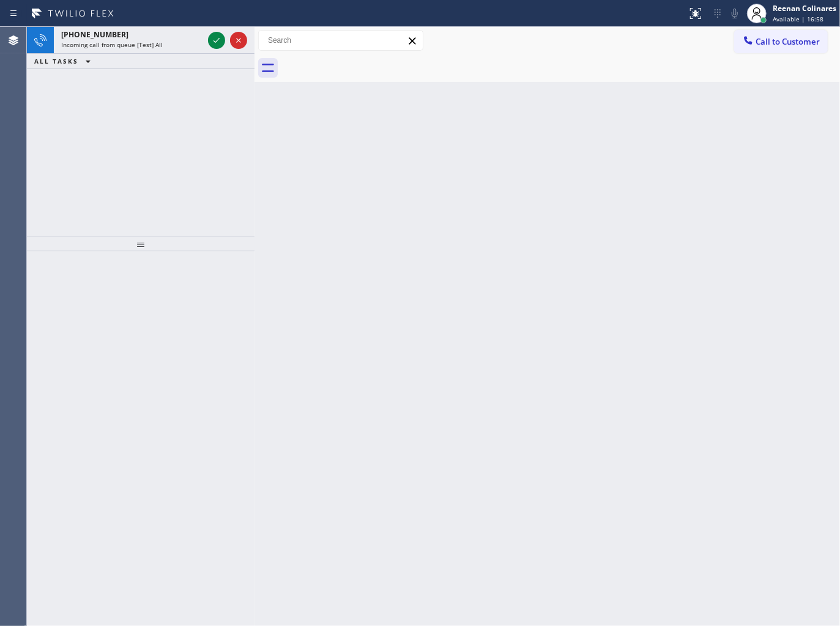
click at [217, 83] on div "[PHONE_NUMBER] Incoming call from queue [Test] All ALL TASKS ALL TASKS ACTIVE T…" at bounding box center [140, 132] width 227 height 210
click at [155, 44] on span "Incoming call from queue [Test] All" at bounding box center [112, 44] width 102 height 9
click at [188, 52] on div "[PHONE_NUMBER] Incoming call from queue [Test] All" at bounding box center [130, 40] width 152 height 27
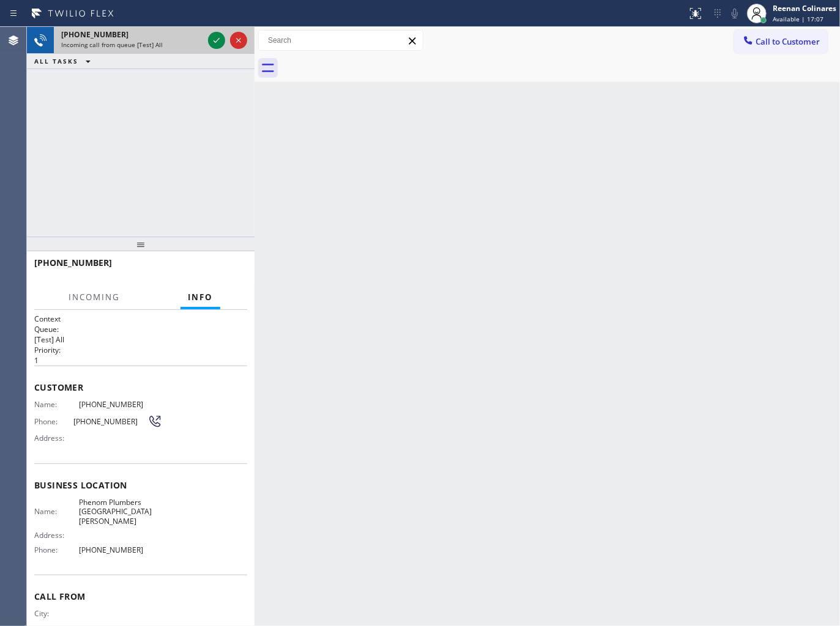
click at [191, 43] on div "Incoming call from queue [Test] All" at bounding box center [132, 44] width 142 height 9
click at [210, 40] on icon at bounding box center [216, 40] width 15 height 15
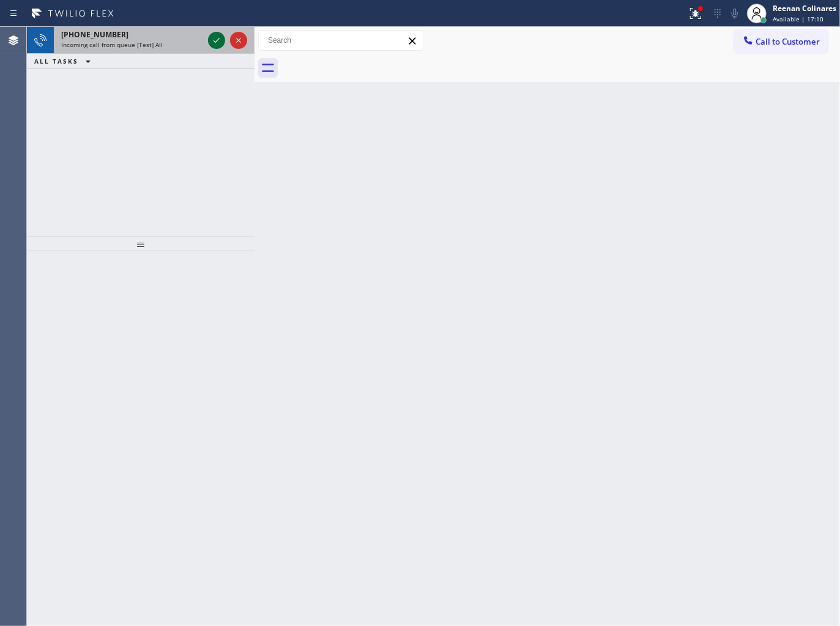
click at [180, 48] on div "Incoming call from queue [Test] All" at bounding box center [132, 44] width 142 height 9
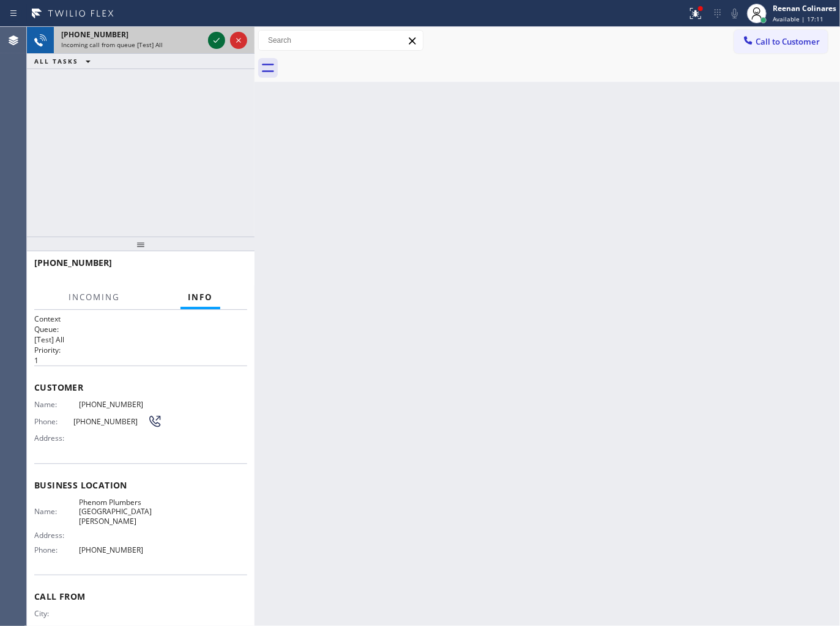
click at [215, 39] on icon at bounding box center [216, 40] width 15 height 15
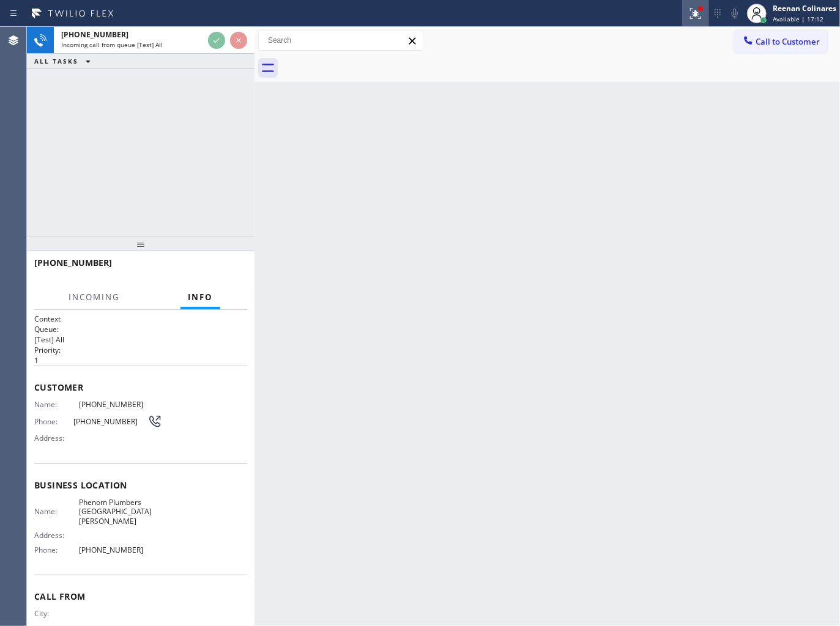
click at [706, 8] on div at bounding box center [695, 13] width 27 height 15
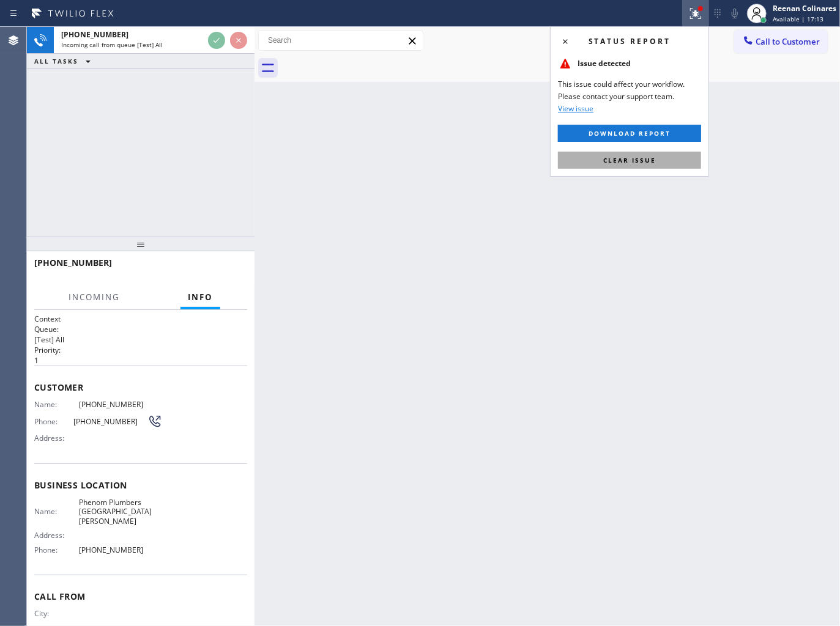
click at [634, 163] on span "Clear issue" at bounding box center [629, 160] width 53 height 9
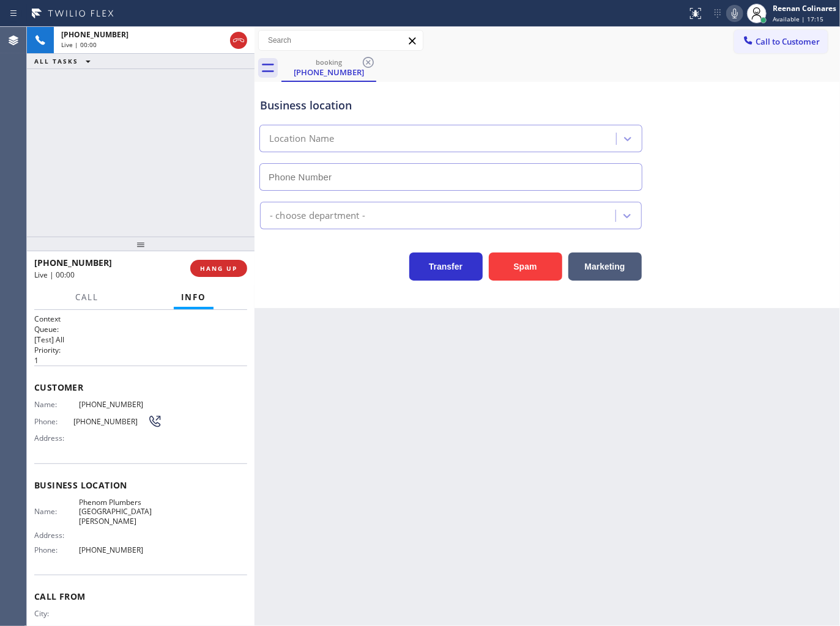
type input "[PHONE_NUMBER]"
click at [732, 11] on icon at bounding box center [734, 13] width 15 height 15
click at [733, 13] on rect at bounding box center [734, 12] width 9 height 9
click at [736, 13] on icon at bounding box center [734, 14] width 6 height 10
click at [621, 268] on button "Marketing" at bounding box center [604, 267] width 73 height 28
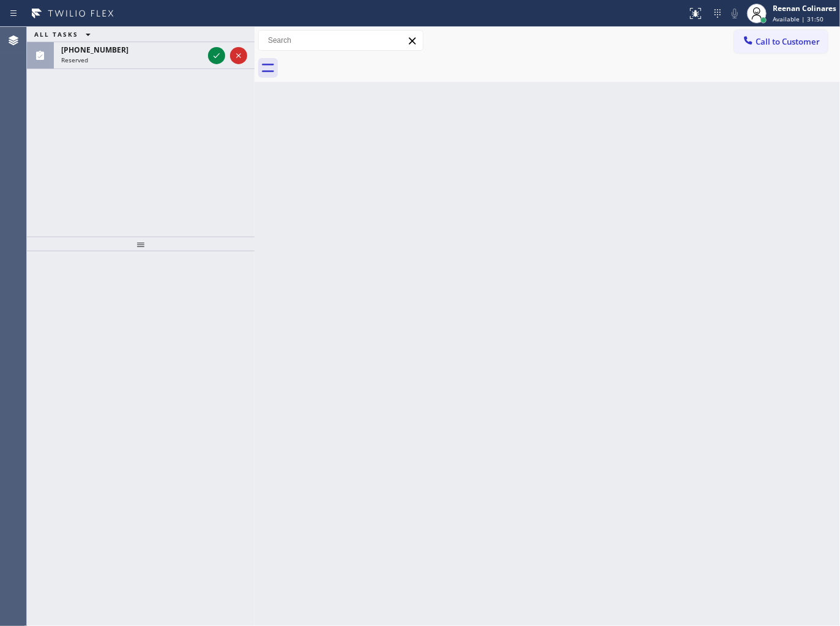
click at [120, 70] on div "ALL TASKS ALL TASKS ACTIVE TASKS TASKS IN WRAP UP [PHONE_NUMBER] Reserved" at bounding box center [140, 132] width 227 height 210
click at [138, 65] on div "[PHONE_NUMBER] Reserved" at bounding box center [130, 55] width 152 height 27
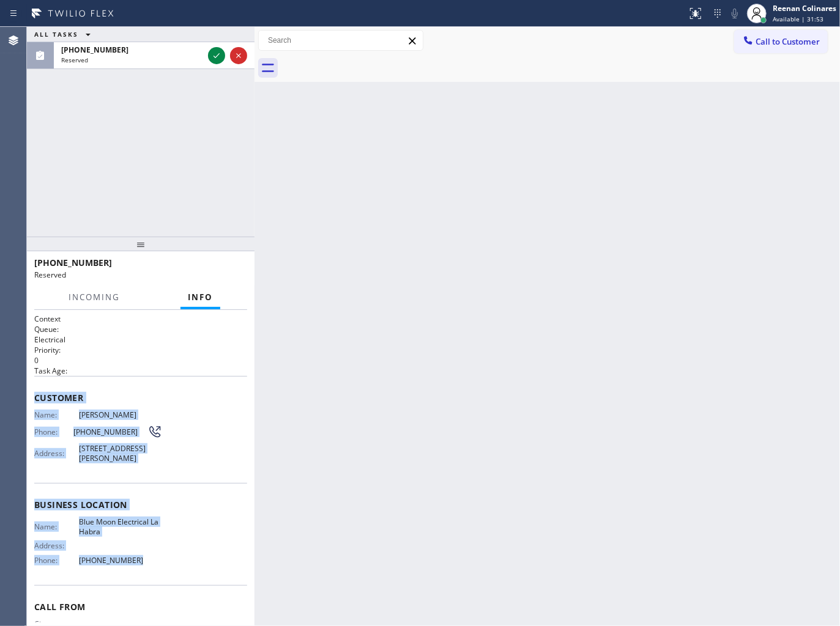
copy div "Customer Name: [PERSON_NAME] Phone: [PHONE_NUMBER] Address: [STREET_ADDRESS][PE…"
drag, startPoint x: 34, startPoint y: 399, endPoint x: 284, endPoint y: 588, distance: 312.6
click at [196, 577] on div "Context Queue: Electrical Priority: 0 Task Age: Customer Name: [PERSON_NAME] Ph…" at bounding box center [140, 468] width 227 height 317
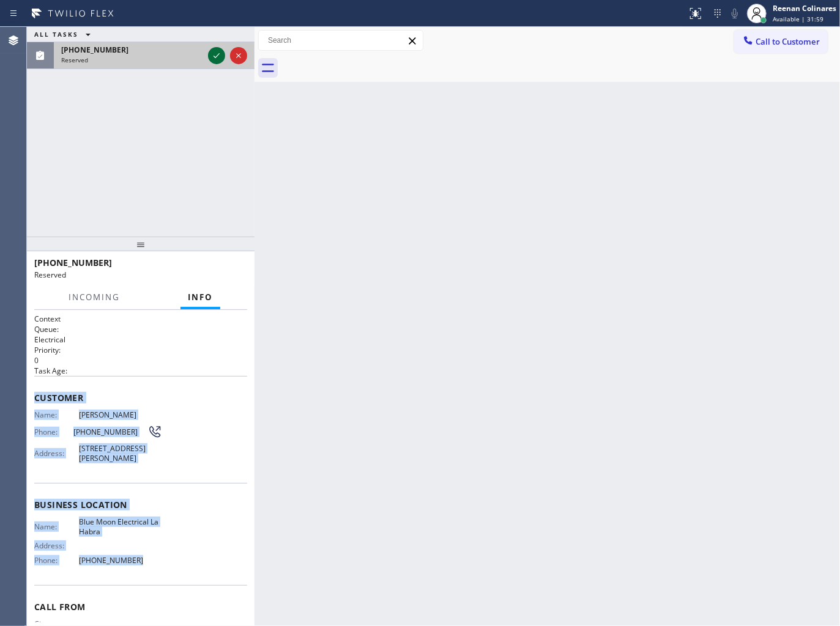
click at [216, 56] on icon at bounding box center [216, 55] width 15 height 15
click at [223, 268] on span "COMPLETE" at bounding box center [216, 268] width 42 height 9
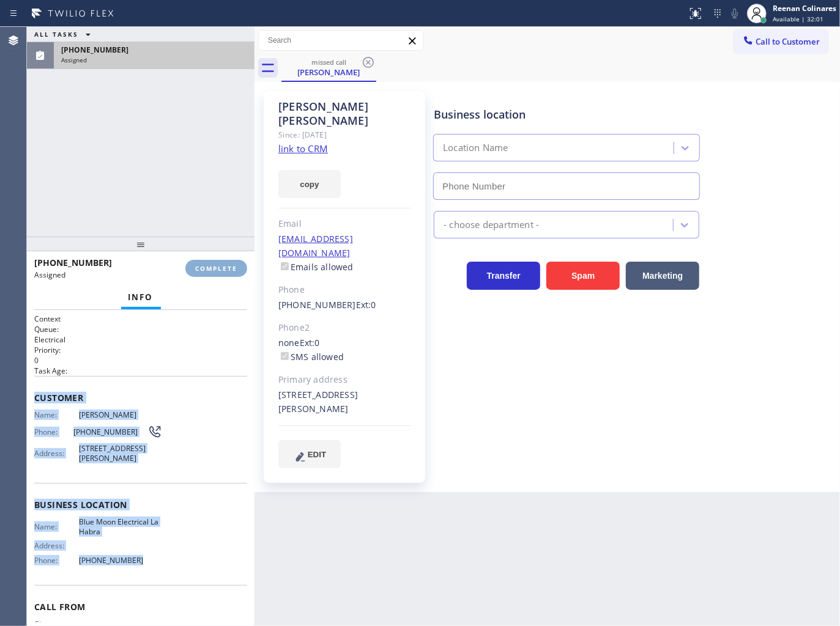
type input "[PHONE_NUMBER]"
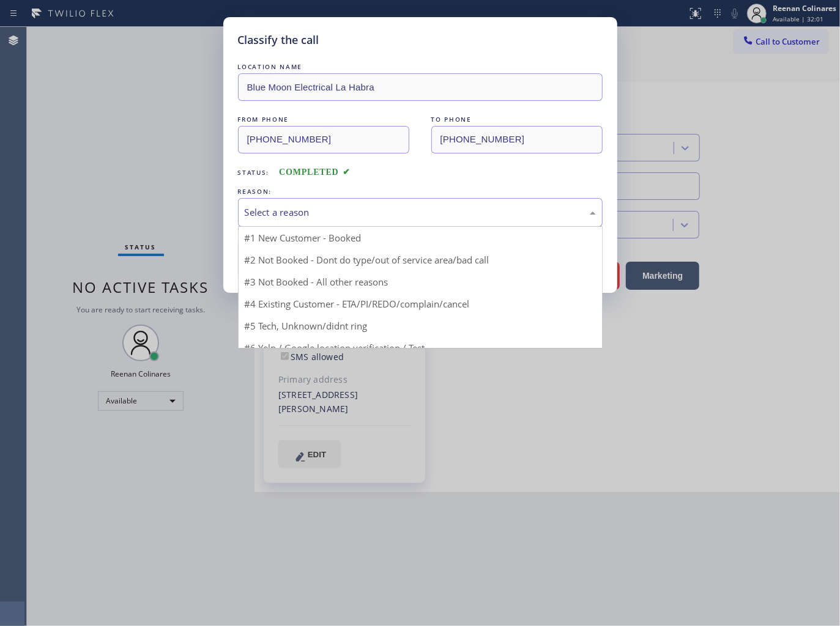
click at [279, 209] on div "Select a reason" at bounding box center [420, 212] width 351 height 14
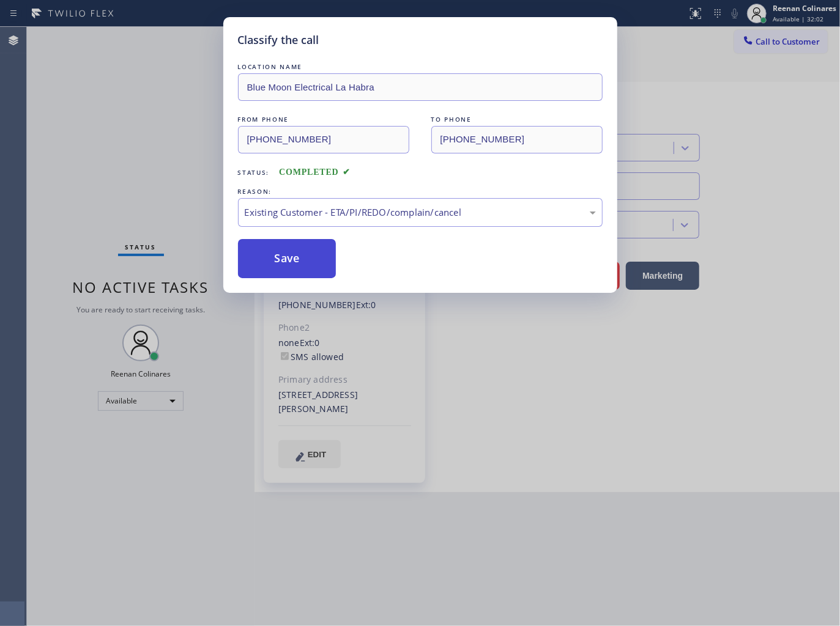
click at [278, 245] on button "Save" at bounding box center [287, 258] width 98 height 39
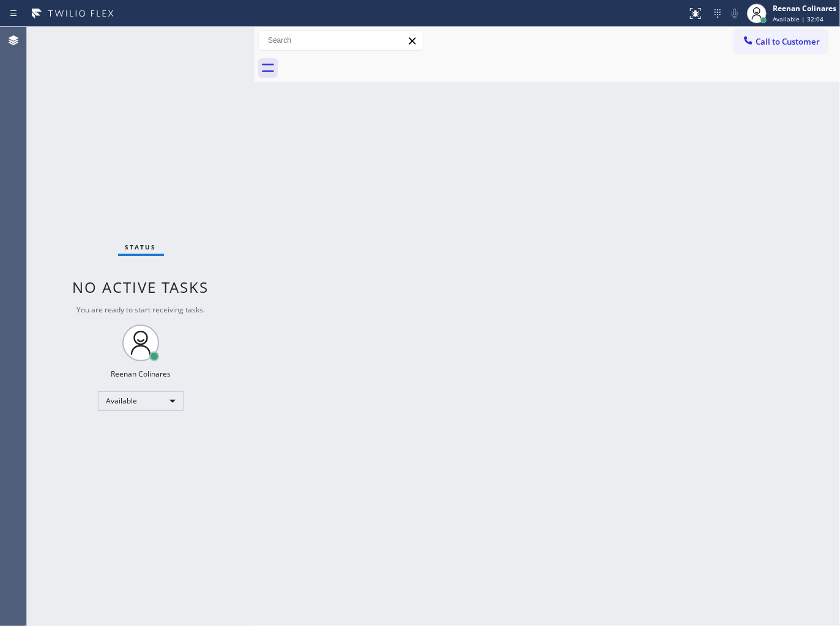
click at [209, 172] on div "Status No active tasks You are ready to start receiving tasks. Reenan Colinares…" at bounding box center [140, 326] width 227 height 599
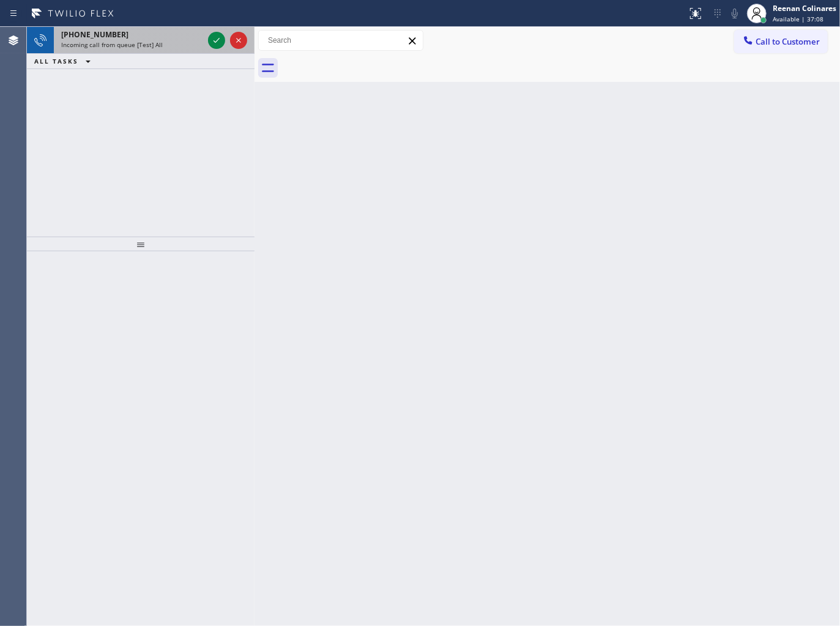
click at [133, 42] on span "Incoming call from queue [Test] All" at bounding box center [112, 44] width 102 height 9
click at [100, 32] on span "[PHONE_NUMBER]" at bounding box center [94, 34] width 67 height 10
click at [174, 45] on div "Incoming call from queue Everybody" at bounding box center [132, 44] width 142 height 9
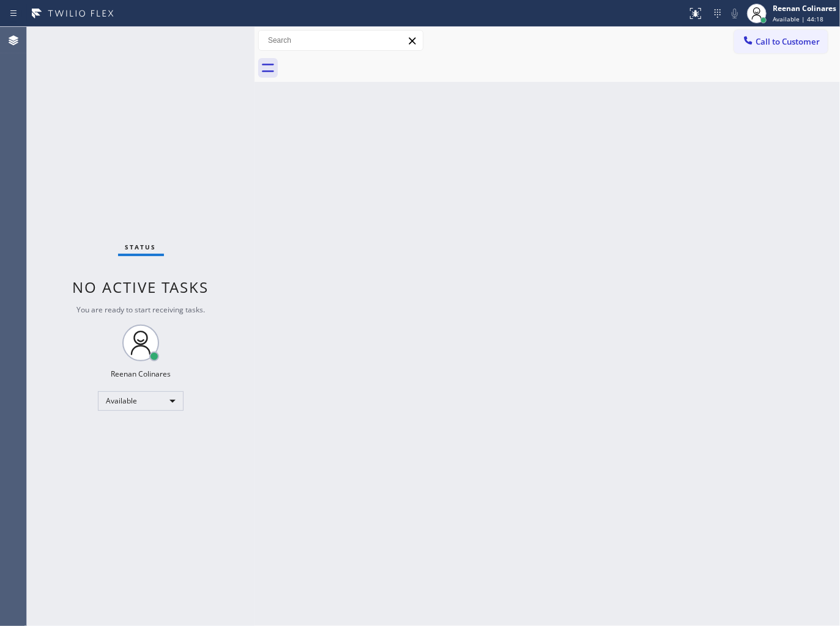
click at [210, 43] on div "Status No active tasks You are ready to start receiving tasks. Reenan Colinares…" at bounding box center [140, 326] width 227 height 599
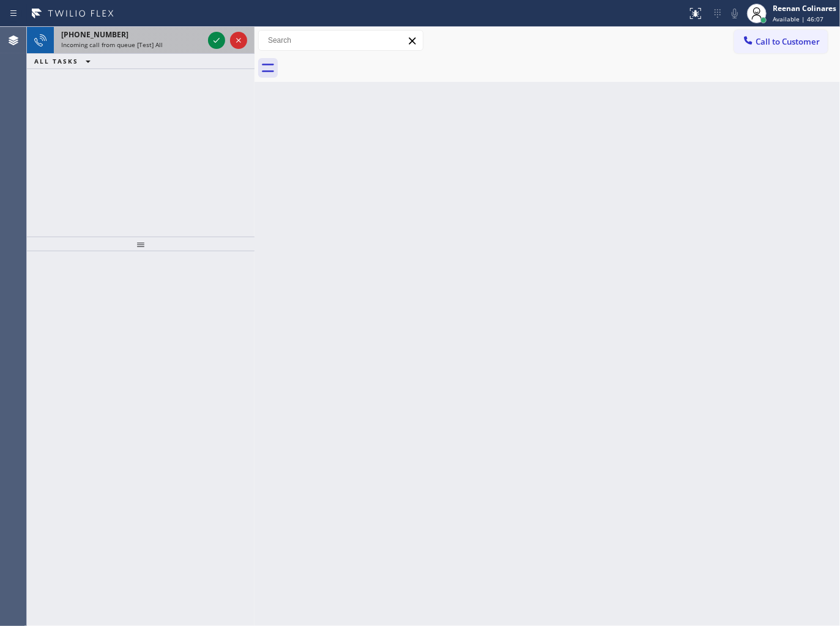
click at [168, 48] on div "Incoming call from queue [Test] All" at bounding box center [132, 44] width 142 height 9
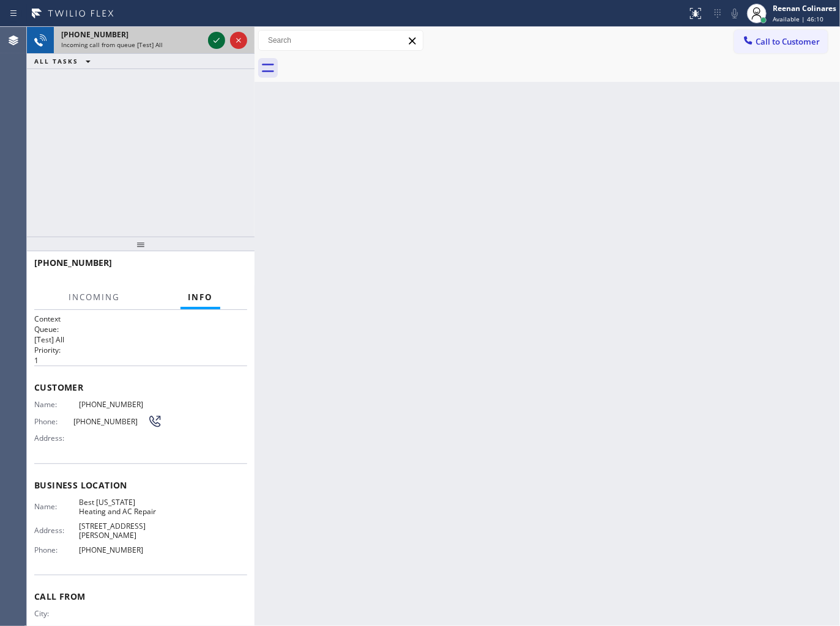
click at [212, 42] on icon at bounding box center [216, 40] width 15 height 15
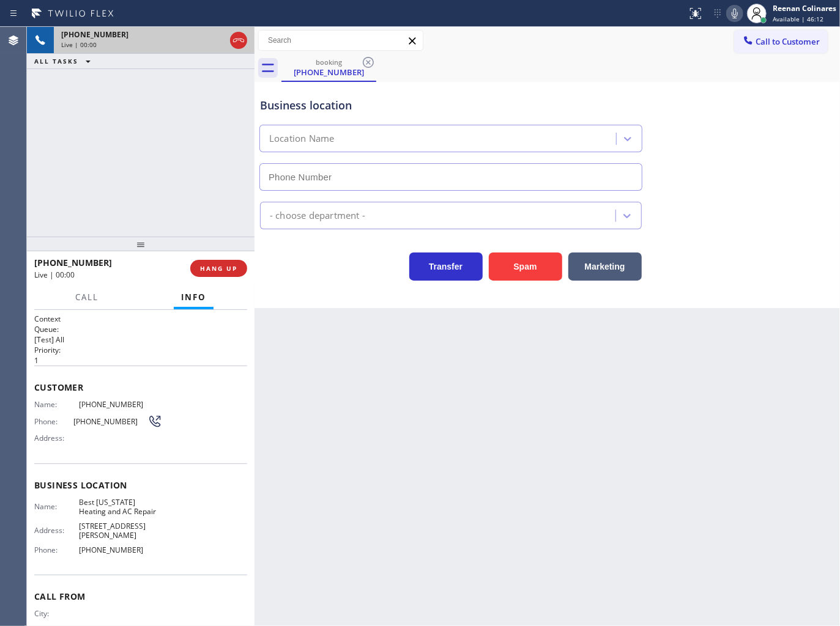
type input "[PHONE_NUMBER]"
click at [734, 9] on icon at bounding box center [734, 14] width 6 height 10
click at [733, 9] on icon at bounding box center [734, 13] width 15 height 15
click at [733, 11] on icon at bounding box center [734, 14] width 6 height 10
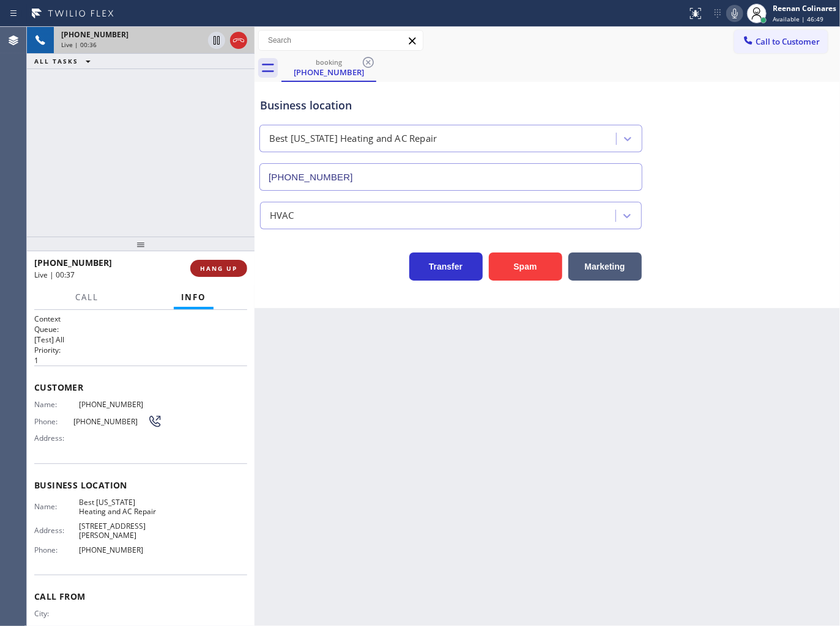
click at [237, 269] on button "HANG UP" at bounding box center [218, 268] width 57 height 17
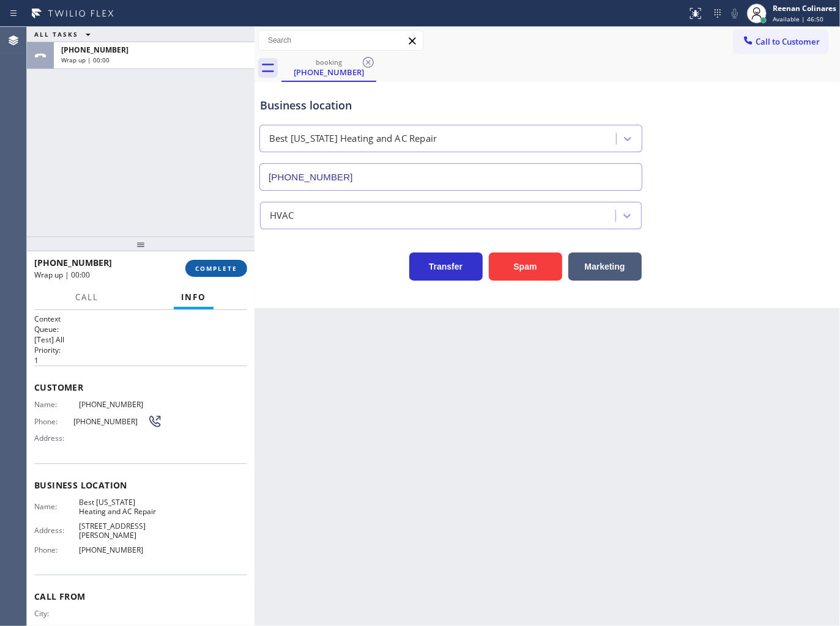
click at [237, 269] on button "COMPLETE" at bounding box center [216, 268] width 62 height 17
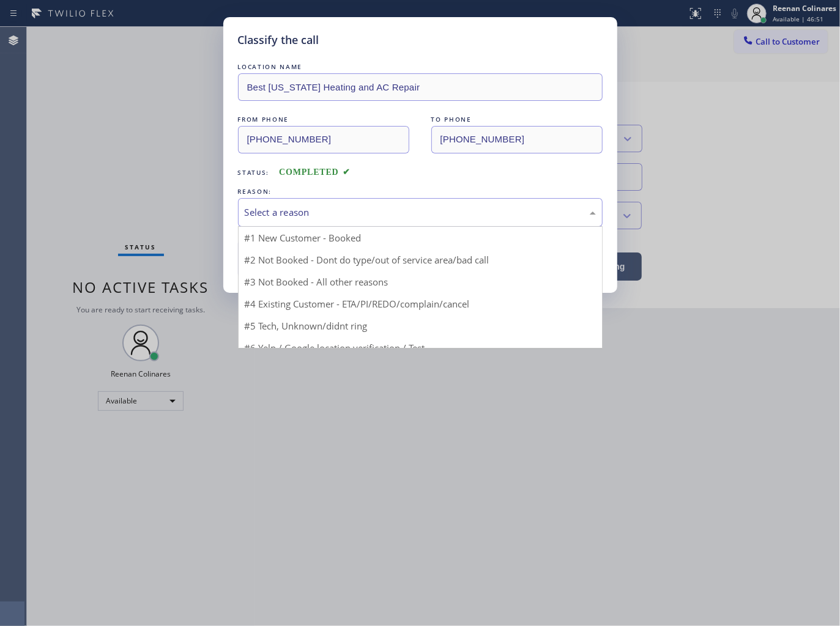
click at [277, 206] on div "Select a reason" at bounding box center [420, 212] width 351 height 14
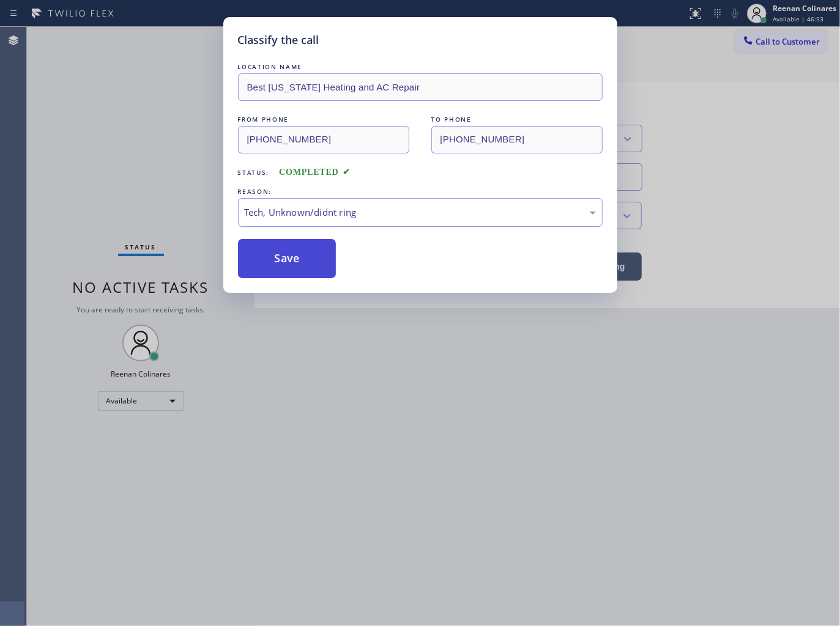
click at [286, 261] on button "Save" at bounding box center [287, 258] width 98 height 39
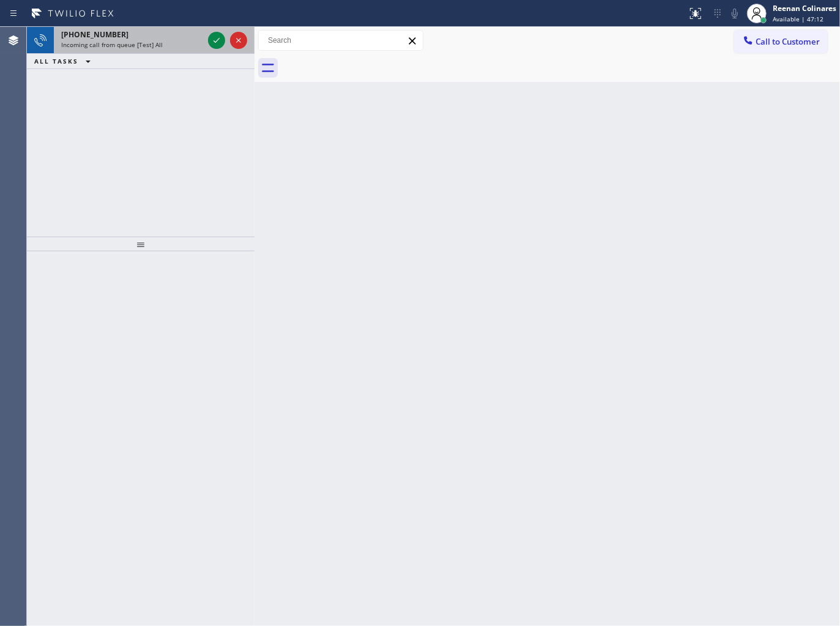
click at [152, 41] on span "Incoming call from queue [Test] All" at bounding box center [112, 44] width 102 height 9
click at [154, 38] on div "[PHONE_NUMBER]" at bounding box center [132, 34] width 142 height 10
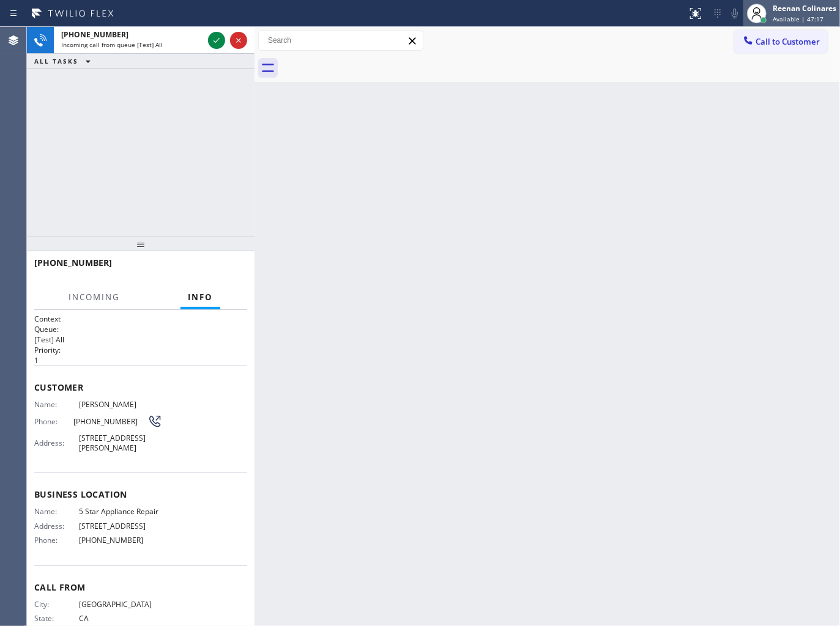
click at [819, 10] on div "Reenan Colinares" at bounding box center [804, 8] width 64 height 10
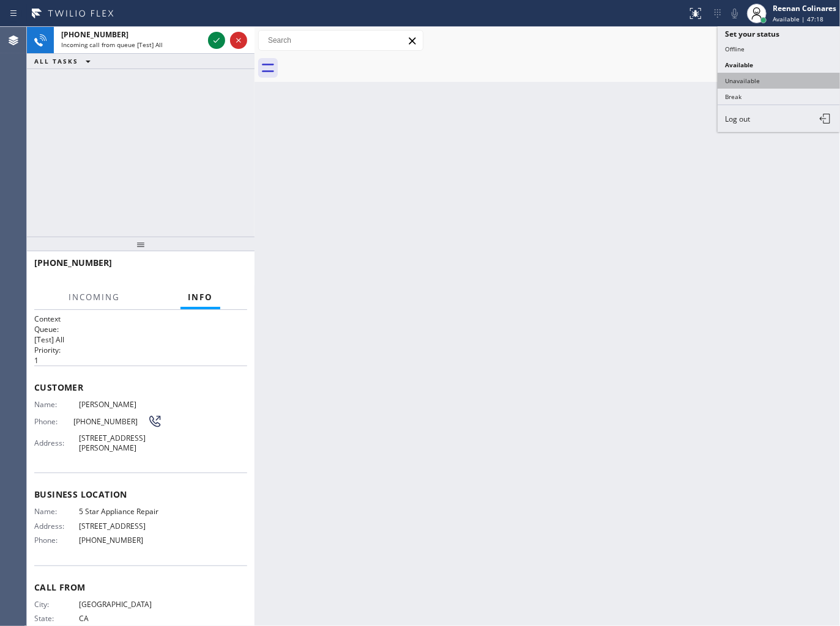
click at [748, 83] on button "Unavailable" at bounding box center [778, 81] width 122 height 16
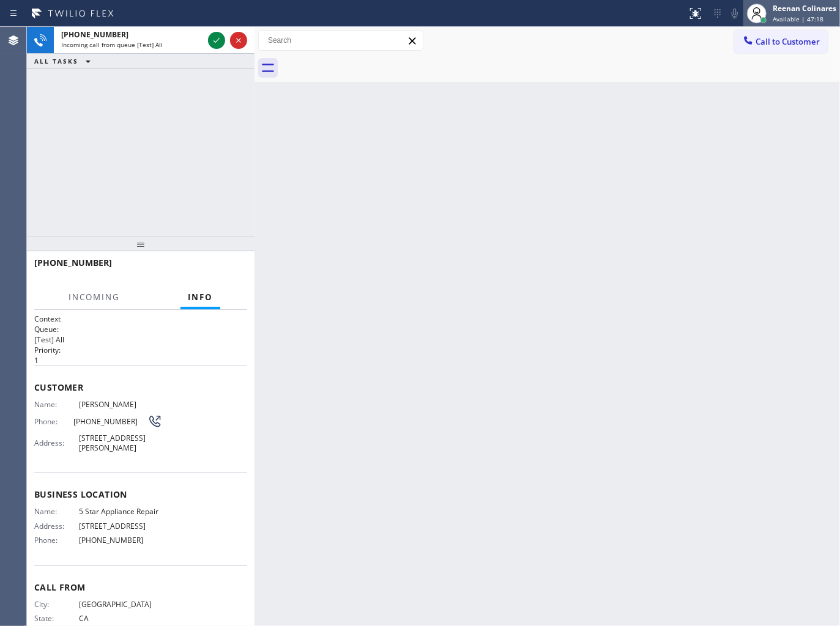
click at [780, 7] on div "Reenan Colinares" at bounding box center [804, 8] width 64 height 10
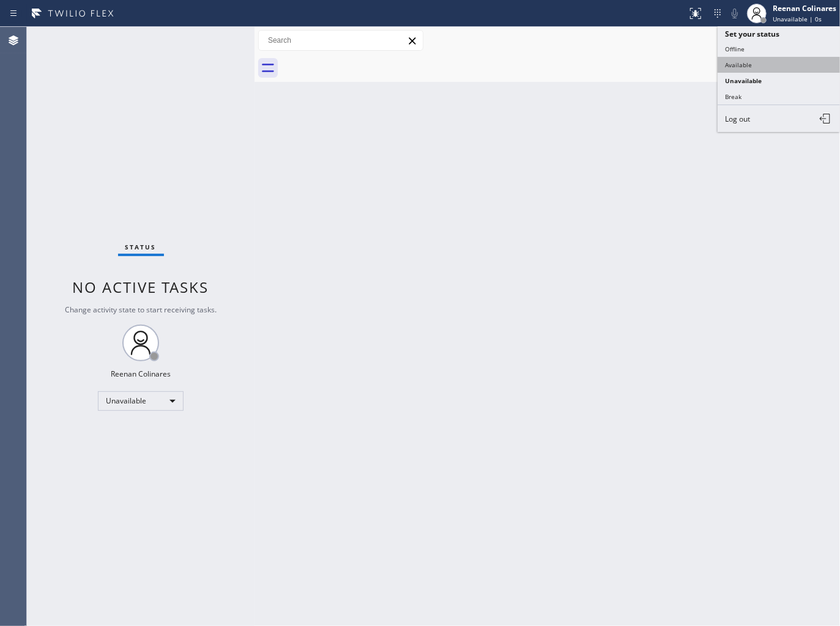
click at [734, 67] on button "Available" at bounding box center [778, 65] width 122 height 16
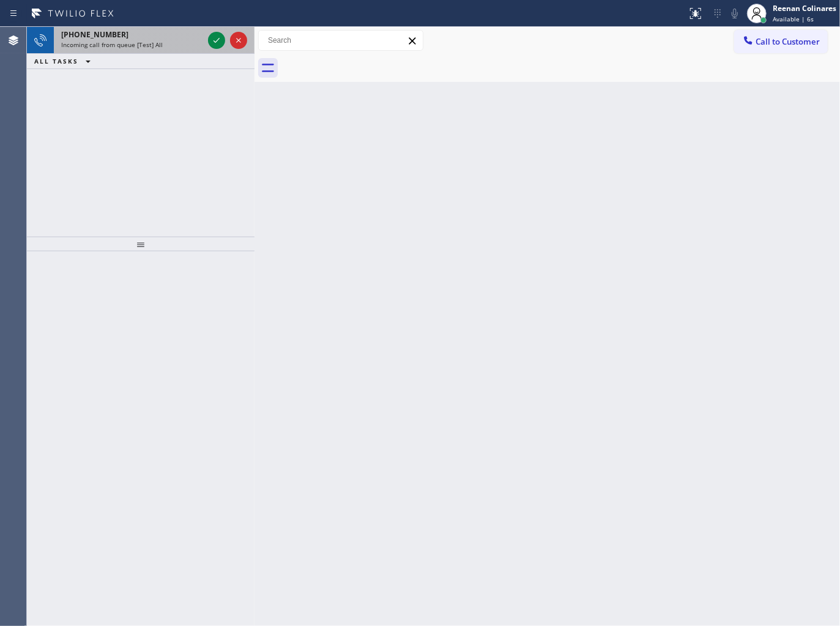
click at [147, 46] on span "Incoming call from queue [Test] All" at bounding box center [112, 44] width 102 height 9
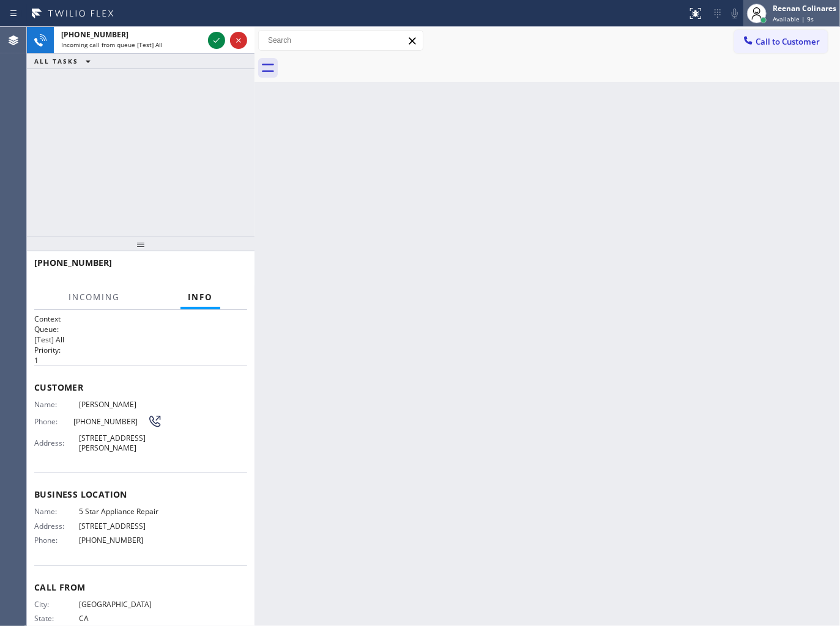
click at [812, 15] on div "Available | 9s" at bounding box center [804, 19] width 64 height 9
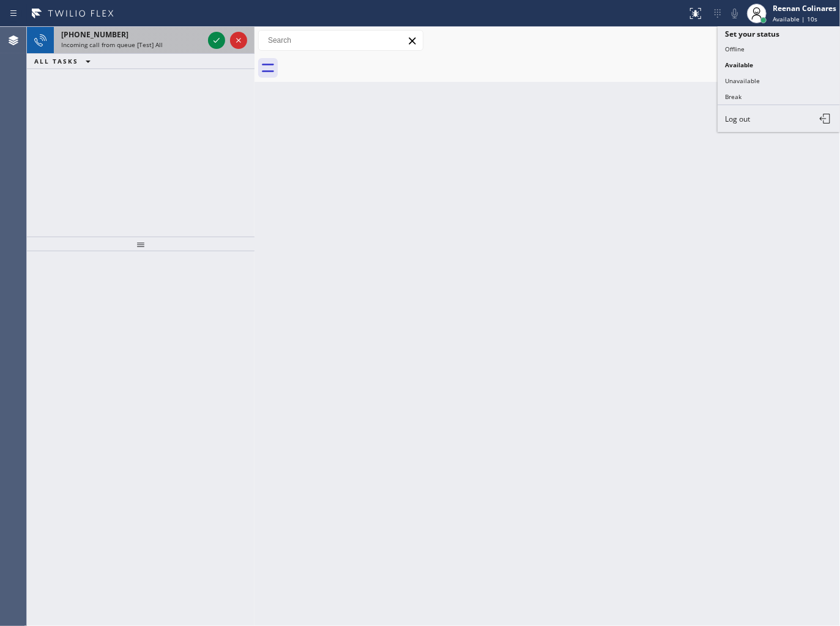
click at [112, 34] on div "[PHONE_NUMBER]" at bounding box center [132, 34] width 142 height 10
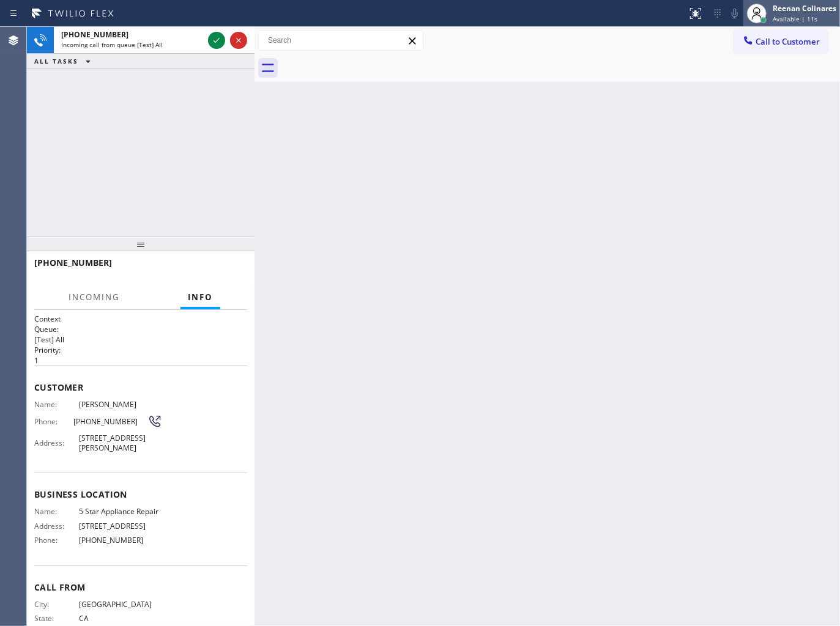
click at [792, 9] on div "Reenan Colinares" at bounding box center [804, 8] width 64 height 10
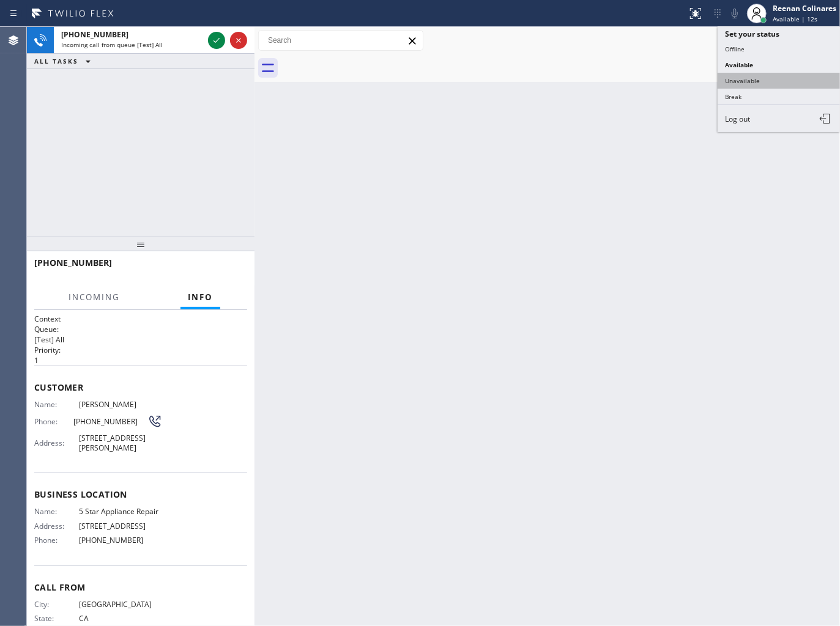
click at [751, 76] on button "Unavailable" at bounding box center [778, 81] width 122 height 16
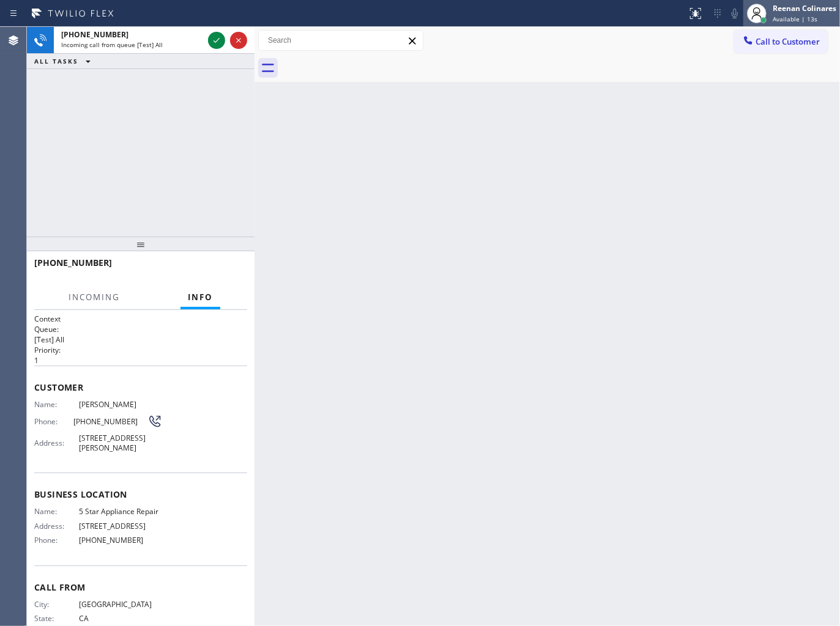
click at [778, 13] on div "[PERSON_NAME] Available | 13s" at bounding box center [805, 12] width 70 height 21
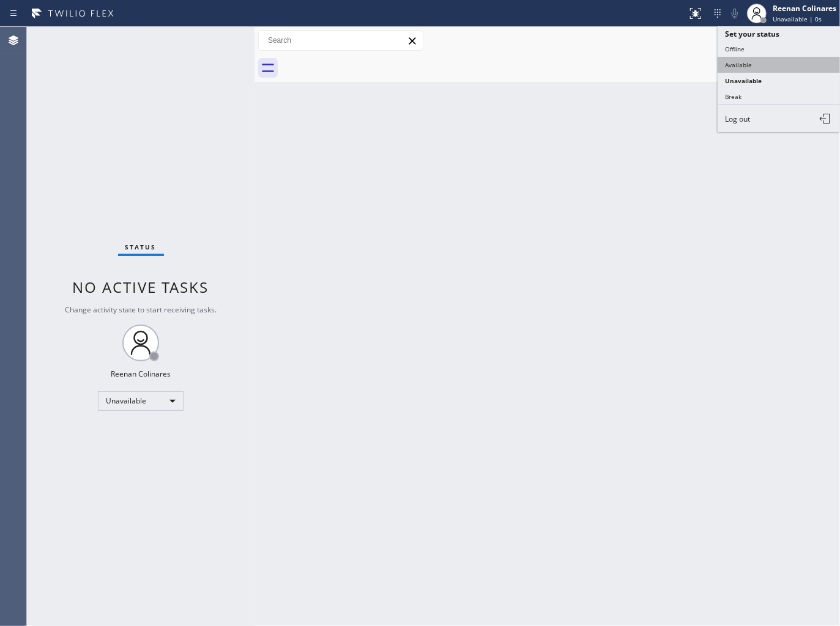
click at [748, 59] on button "Available" at bounding box center [778, 65] width 122 height 16
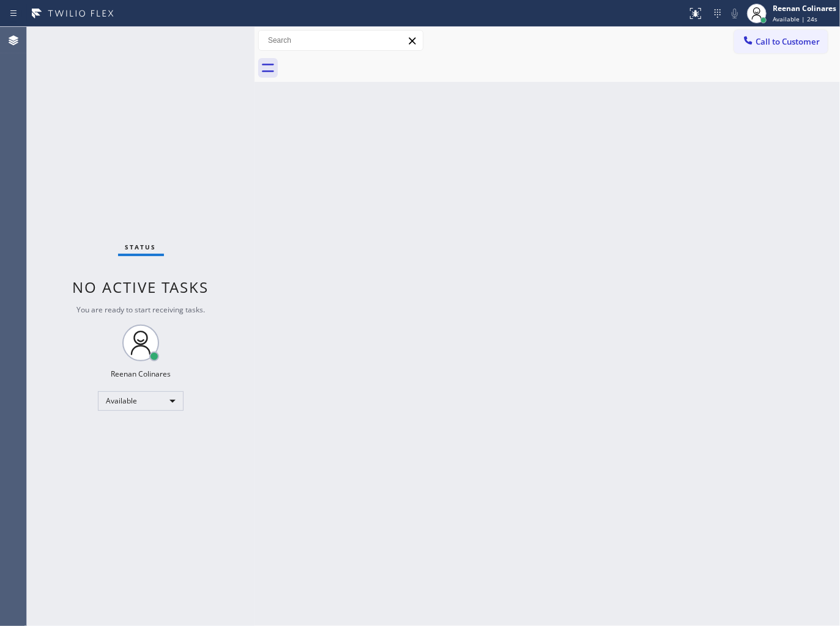
click at [609, 149] on div "Back to Dashboard Change Sender ID Customers Technicians Select a contact Outbo…" at bounding box center [546, 326] width 585 height 599
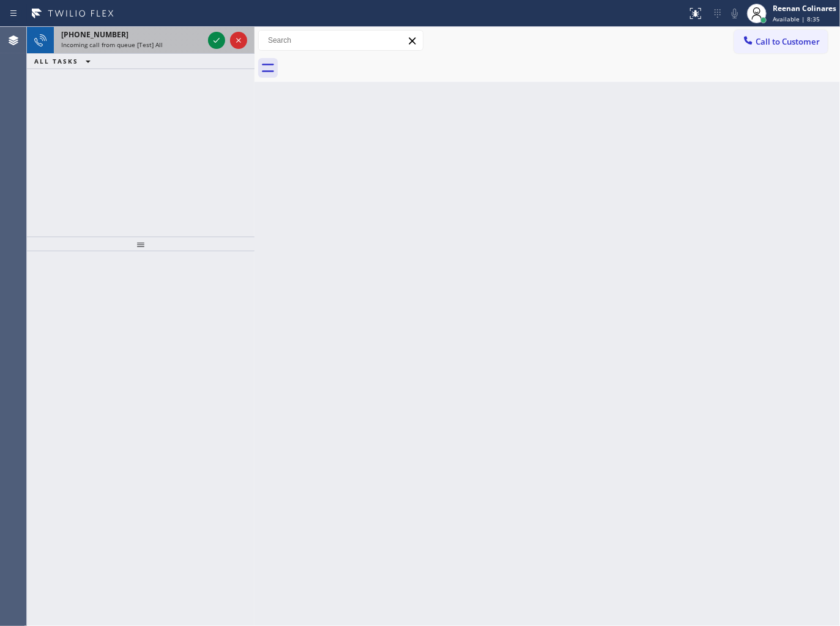
click at [178, 38] on div "[PHONE_NUMBER]" at bounding box center [132, 34] width 142 height 10
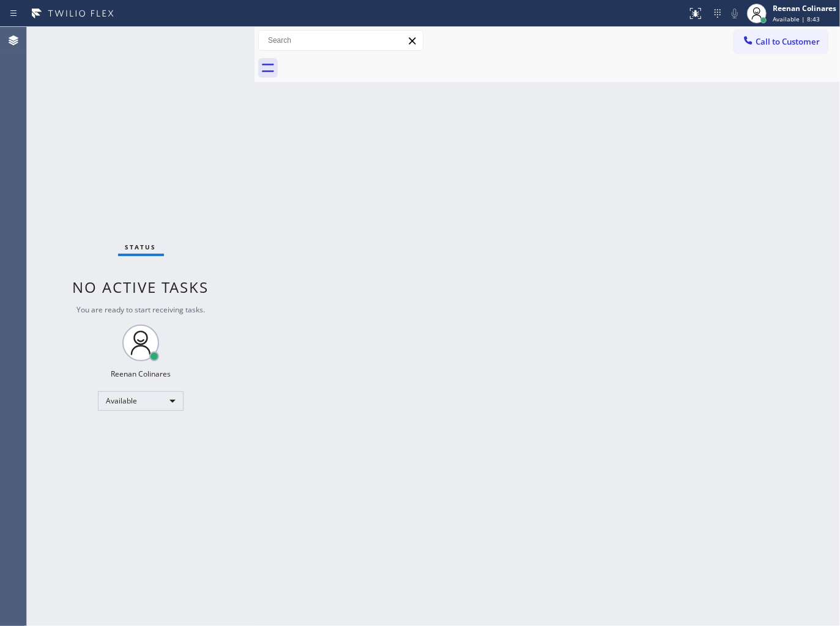
click at [170, 37] on div "Status No active tasks You are ready to start receiving tasks. Reenan Colinares…" at bounding box center [140, 326] width 227 height 599
click at [484, 424] on div "Back to Dashboard Change Sender ID Customers Technicians Select a contact Outbo…" at bounding box center [546, 326] width 585 height 599
click at [793, 20] on span "Available | 33:00" at bounding box center [797, 19] width 51 height 9
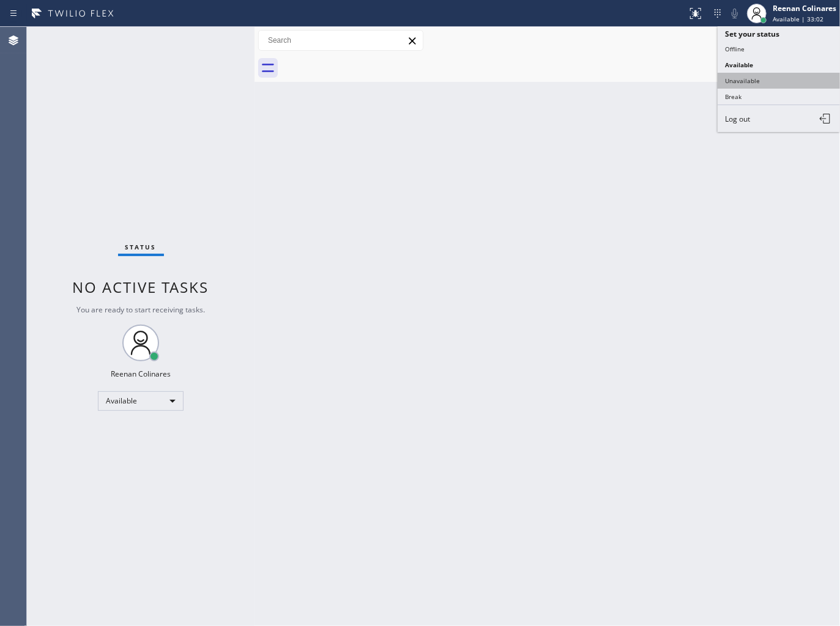
click at [747, 75] on button "Unavailable" at bounding box center [778, 81] width 122 height 16
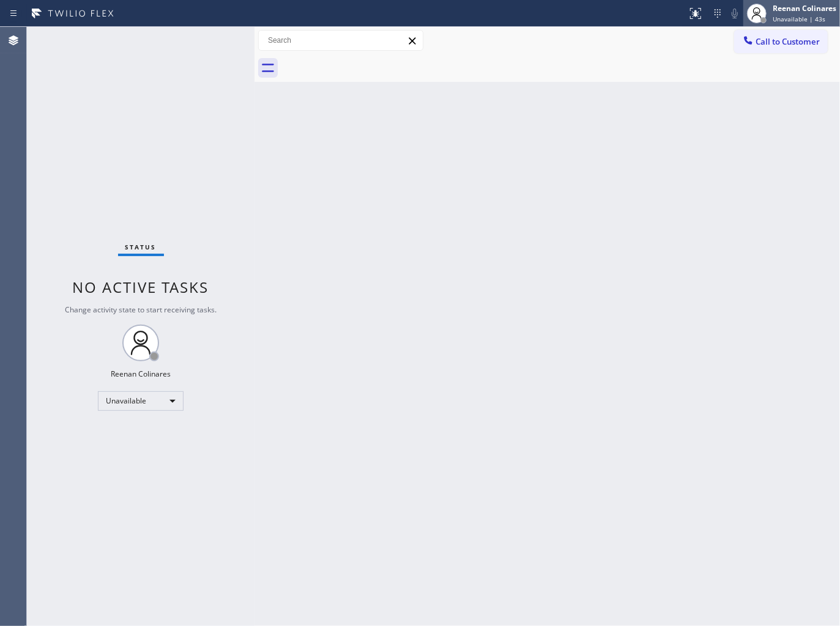
click at [779, 10] on div "Reenan Colinares" at bounding box center [804, 8] width 64 height 10
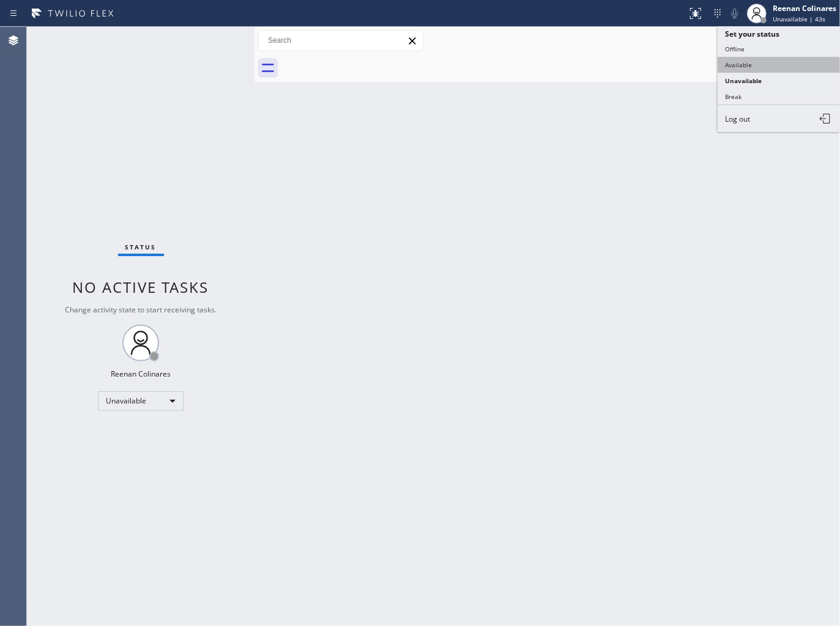
click at [761, 64] on button "Available" at bounding box center [778, 65] width 122 height 16
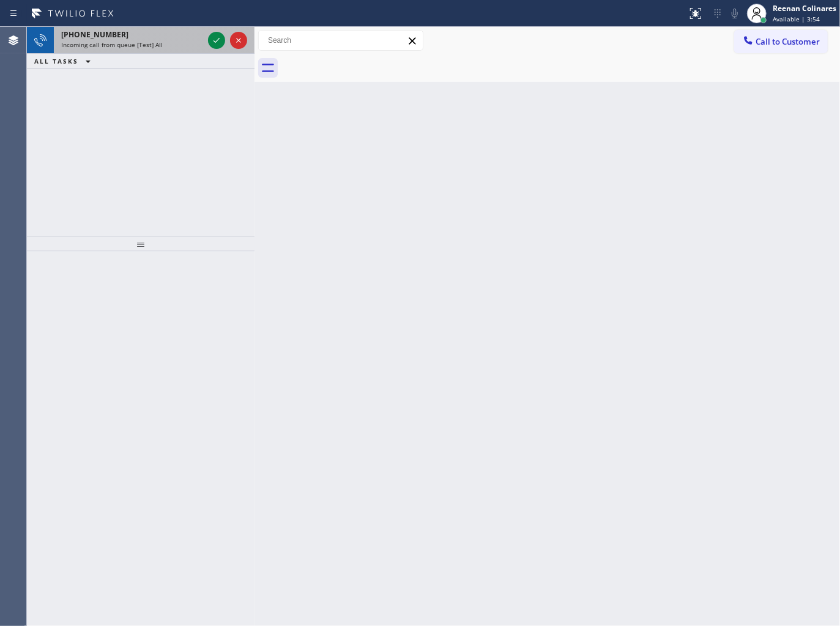
click at [163, 45] on div "Incoming call from queue [Test] All" at bounding box center [132, 44] width 142 height 9
click at [174, 44] on div "Incoming call from queue [Test] All" at bounding box center [132, 44] width 142 height 9
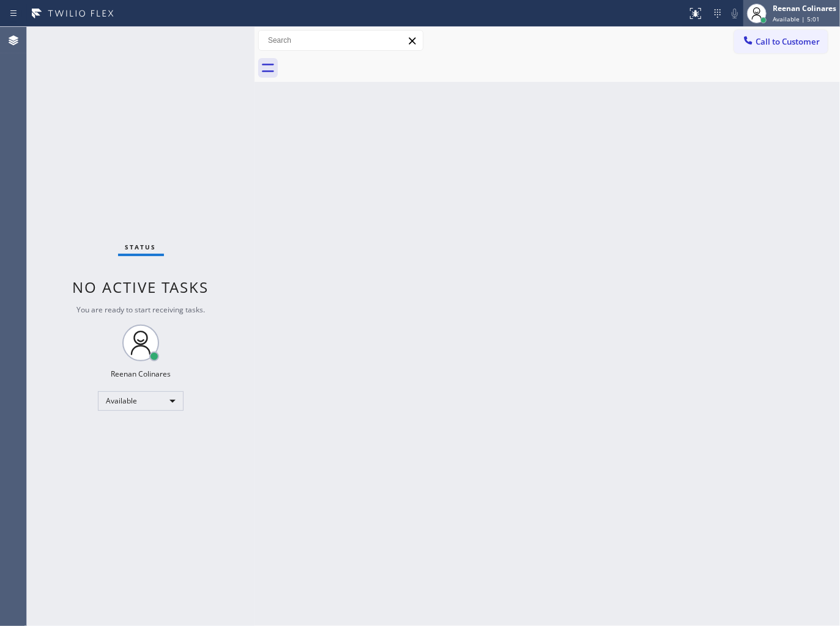
click at [764, 13] on div at bounding box center [757, 14] width 20 height 20
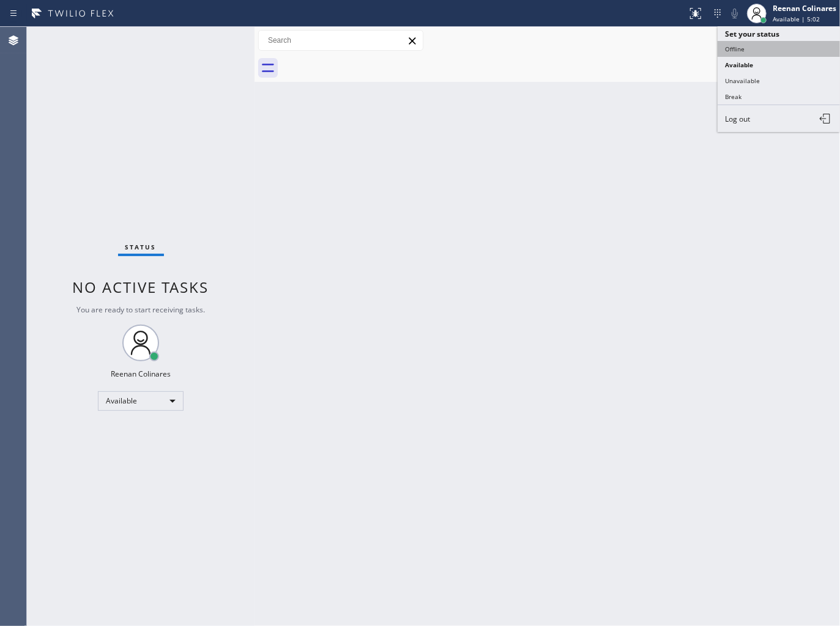
click at [739, 47] on button "Offline" at bounding box center [778, 49] width 122 height 16
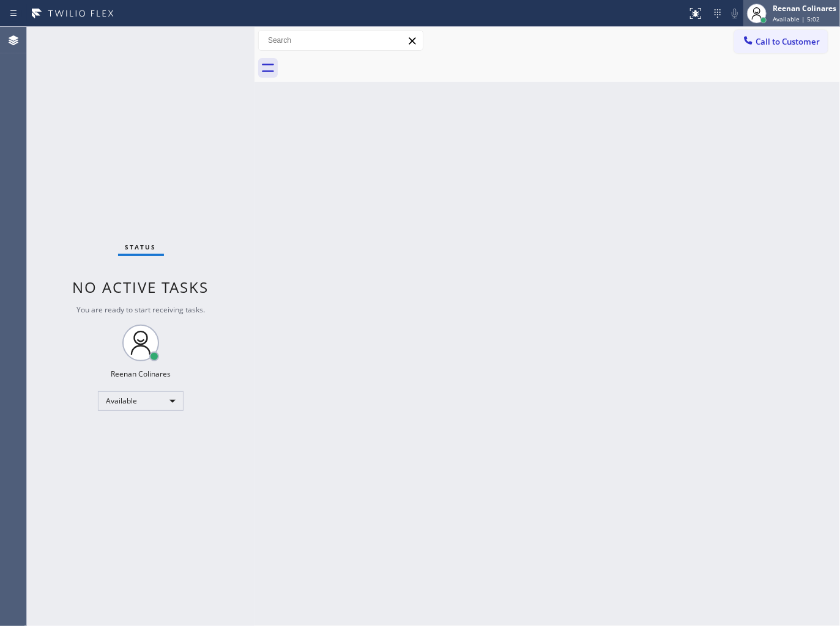
click at [789, 6] on div "Reenan Colinares" at bounding box center [804, 8] width 64 height 10
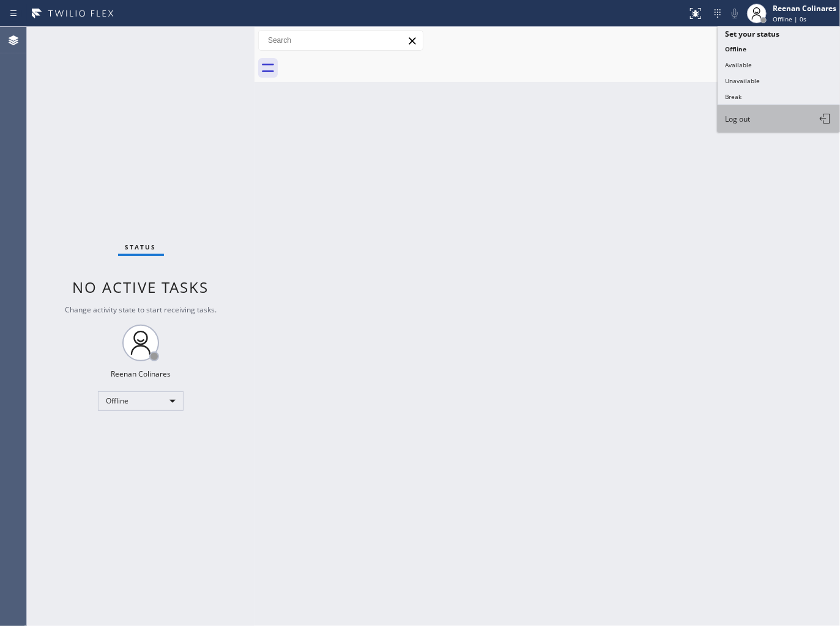
click at [740, 116] on span "Log out" at bounding box center [737, 119] width 25 height 10
